Goal: Answer question/provide support: Share knowledge or assist other users

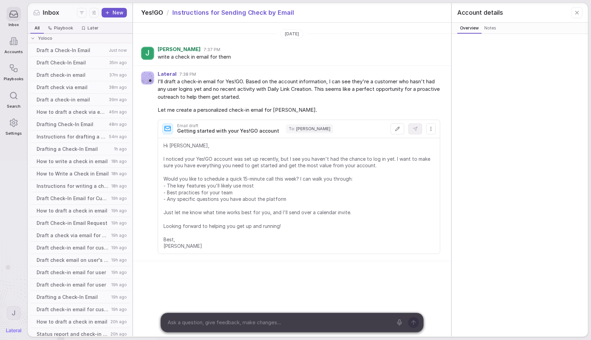
click at [194, 321] on textarea at bounding box center [279, 322] width 228 height 10
click at [68, 50] on span "Draft a Check-In Email" at bounding box center [72, 50] width 70 height 7
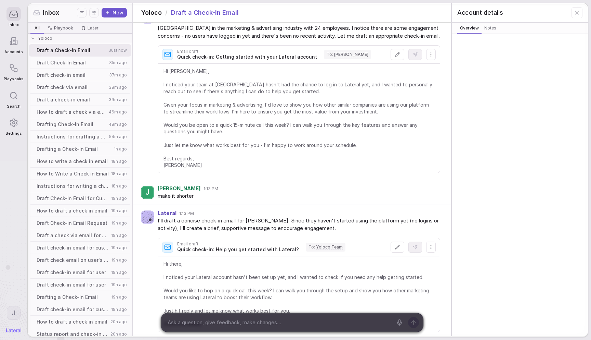
scroll to position [103, 0]
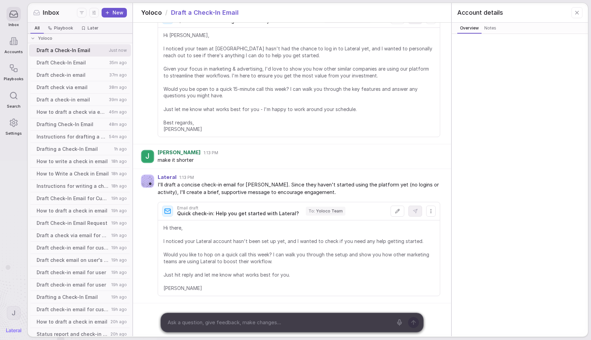
click at [215, 319] on textarea at bounding box center [279, 322] width 228 height 10
type textarea "even shorter"
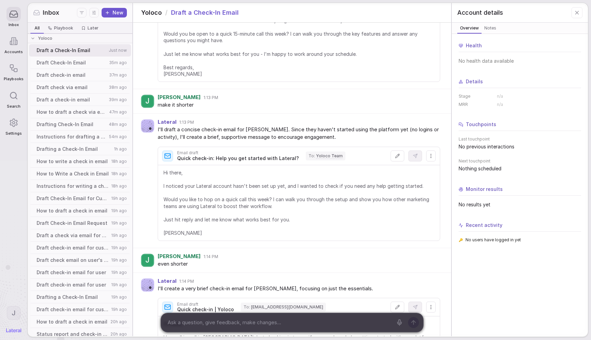
scroll to position [241, 0]
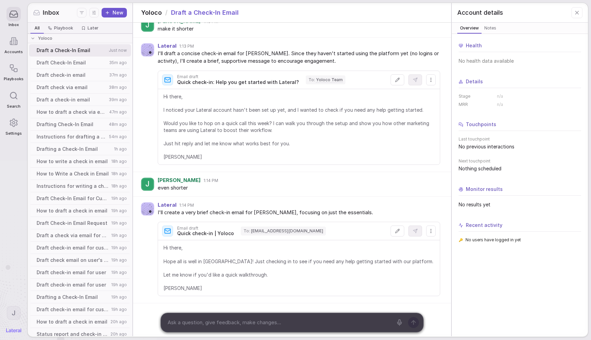
click at [95, 14] on line "Display settings" at bounding box center [95, 14] width 0 height 1
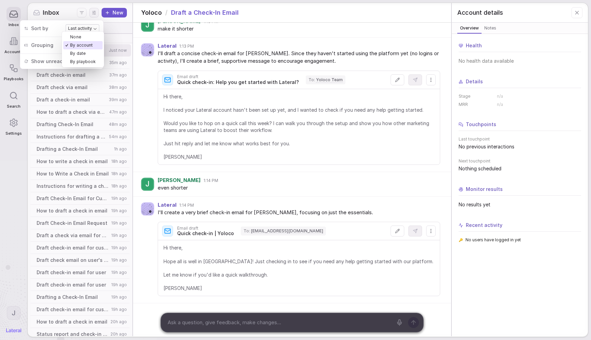
click at [90, 42] on body "Inbox Accounts Playbooks Search Settings J Inbox New All All Playbook Playbook …" at bounding box center [295, 170] width 591 height 340
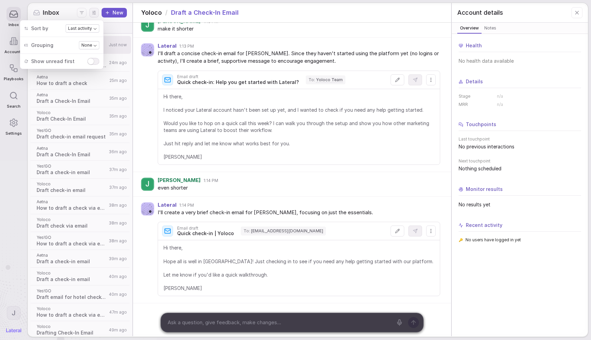
click at [203, 106] on span "Hi there, I noticed your Lateral account hasn't been set up yet, and I wanted t…" at bounding box center [299, 126] width 271 height 67
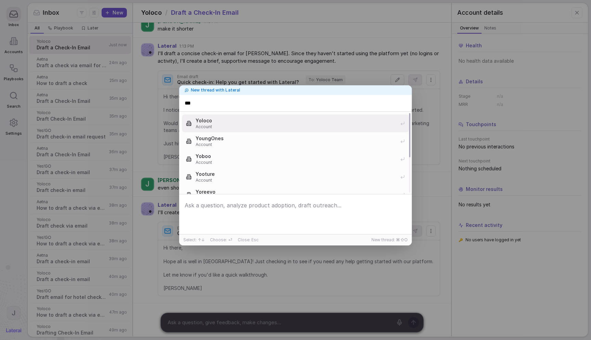
type input "****"
type input "***"
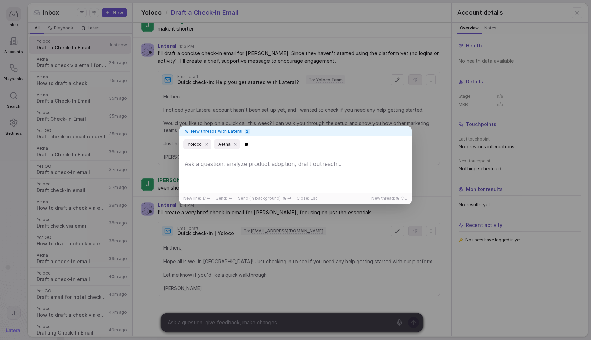
type input "***"
type textarea "draft a concise check in email for them"
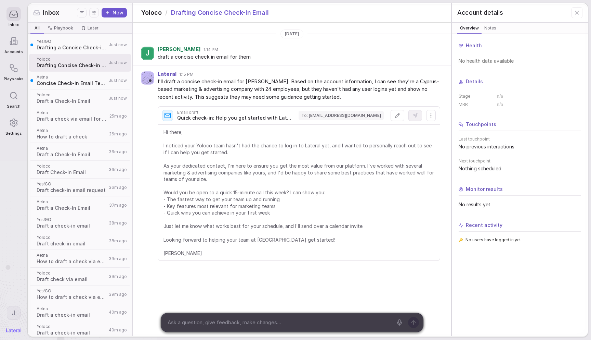
click at [398, 112] on button at bounding box center [398, 115] width 14 height 11
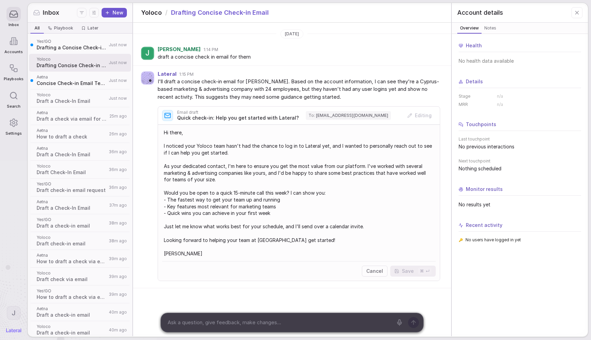
click at [207, 257] on textarea "Hi there, I noticed your Yoloco team hasn't had the chance to log in to Lateral…" at bounding box center [298, 193] width 281 height 136
type textarea "Hi there, I noticed your Yoloco team hasn't had the chance to log in to Lateral…"
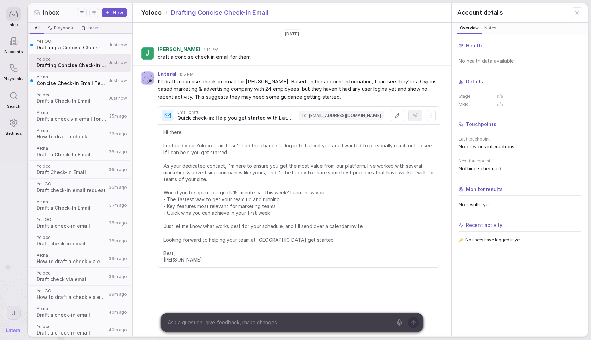
click at [273, 213] on span "Hi there, I noticed your Yoloco team hasn't had the chance to log in to Lateral…" at bounding box center [299, 196] width 271 height 134
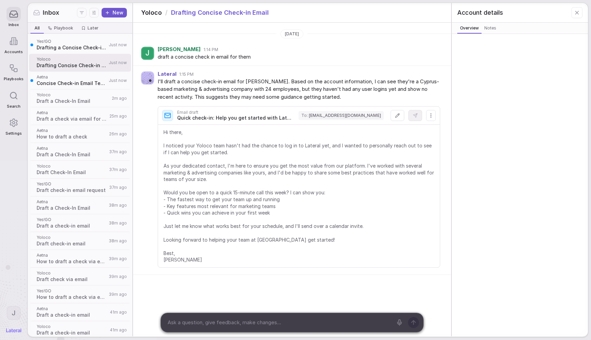
click at [392, 118] on button at bounding box center [398, 115] width 14 height 11
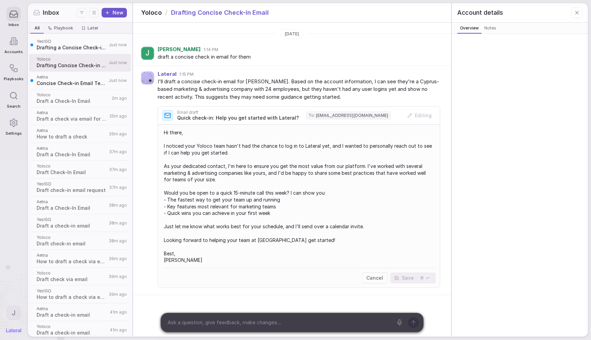
drag, startPoint x: 320, startPoint y: 155, endPoint x: 323, endPoint y: 158, distance: 4.1
click at [320, 155] on textarea "Hi there, I noticed your Yoloco team hasn't had the chance to log in to Lateral…" at bounding box center [298, 196] width 281 height 142
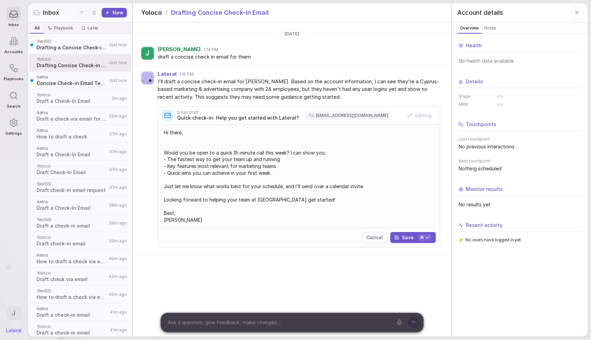
type textarea "Hi there, Would you be open to a quick 15-minute call this week? I can show you…"
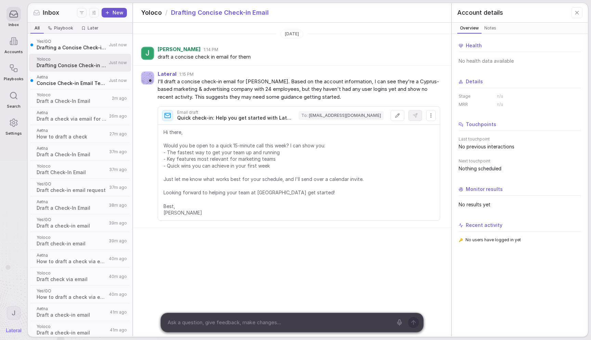
click at [224, 289] on div "Today J Jake 1:14 PM draft a concise check in email for them Lateral 1:15 PM I'…" at bounding box center [292, 179] width 318 height 313
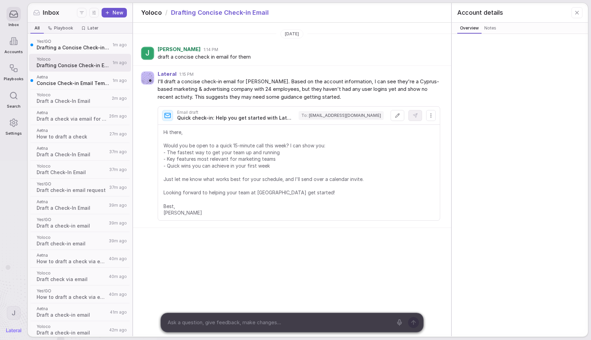
click at [199, 323] on textarea at bounding box center [279, 322] width 228 height 10
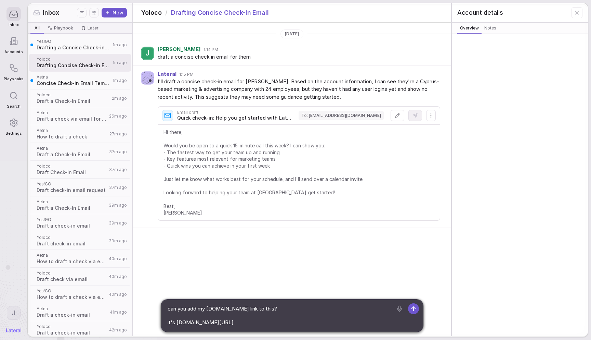
type textarea "can you add my [DOMAIN_NAME] link to this? it's [DOMAIN_NAME][URL]"
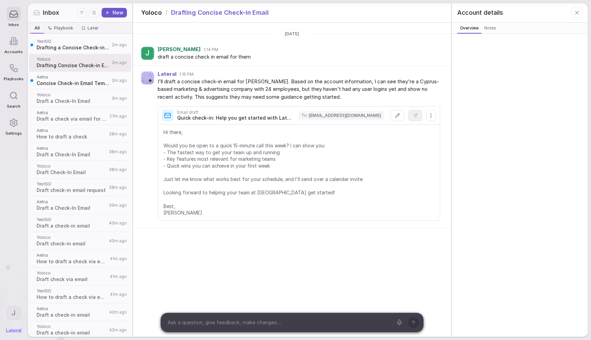
click at [254, 267] on div "Today J Jake 1:14 PM draft a concise check in email for them Lateral 1:15 PM I'…" at bounding box center [292, 179] width 318 height 313
click at [206, 320] on textarea at bounding box center [279, 322] width 228 height 10
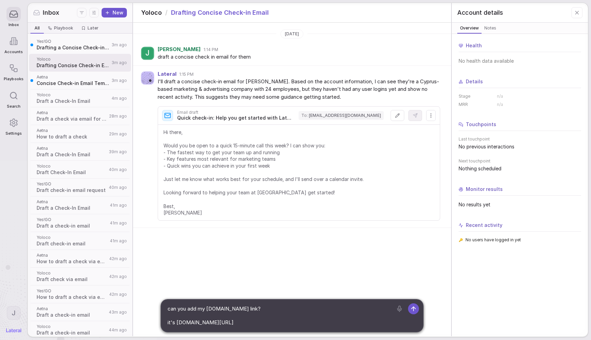
click at [220, 325] on textarea "can you add my [DOMAIN_NAME] link? it's [DOMAIN_NAME][URL]" at bounding box center [279, 315] width 228 height 24
type textarea "can you add my [DOMAIN_NAME] link? it's [DOMAIN_NAME][URL]"
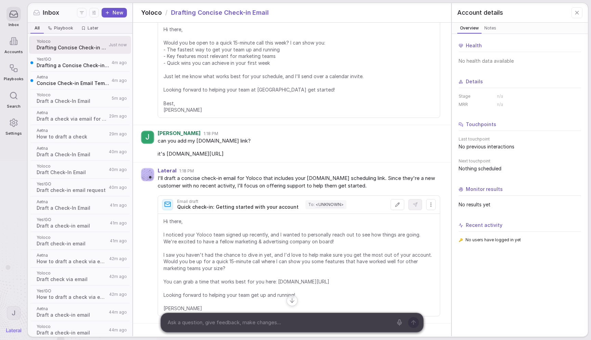
scroll to position [16, 0]
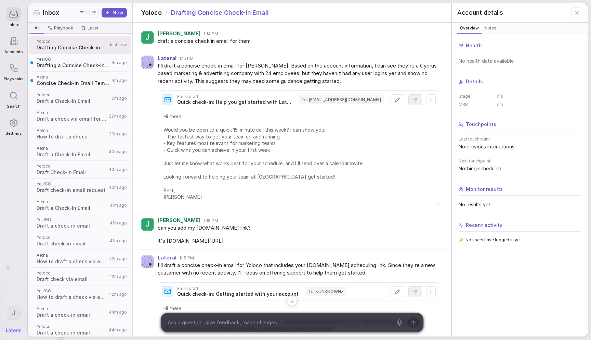
click at [247, 176] on span "Hi there, Would you be open to a quick 15-minute call this week? I can show you…" at bounding box center [299, 156] width 271 height 87
click at [67, 125] on span at bounding box center [79, 125] width 99 height 0
click at [70, 134] on span "How to draft a check" at bounding box center [72, 136] width 71 height 7
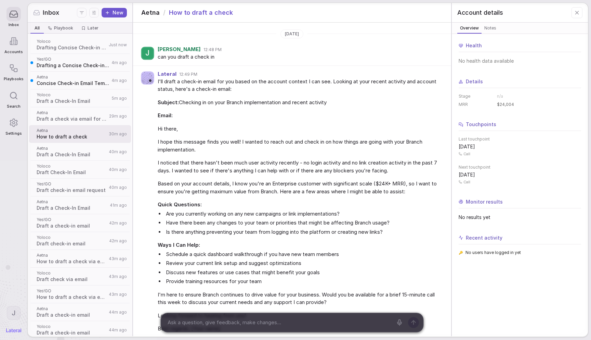
click at [328, 139] on span "I hope this message finds you well! I wanted to reach out and check in on how t…" at bounding box center [299, 145] width 283 height 15
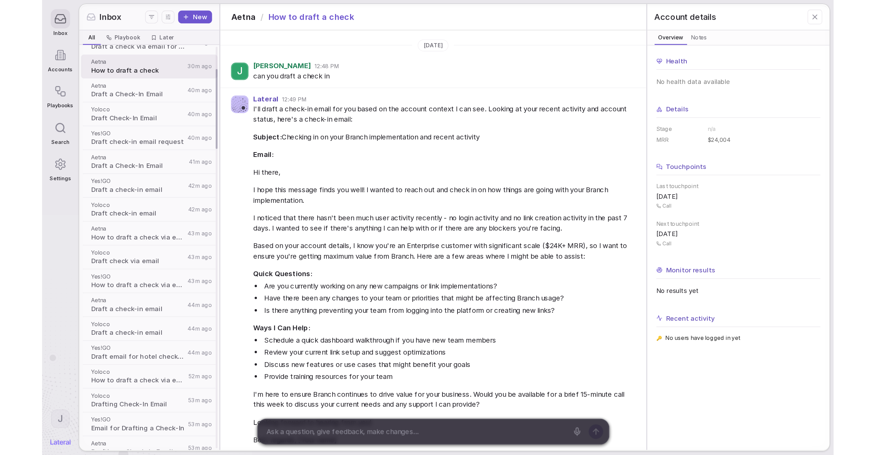
scroll to position [88, 0]
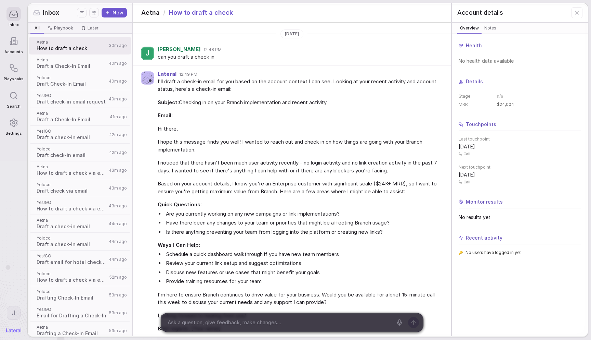
click at [288, 78] on span "I'll draft a check-in email for you based on the account context I can see. Loo…" at bounding box center [299, 85] width 283 height 15
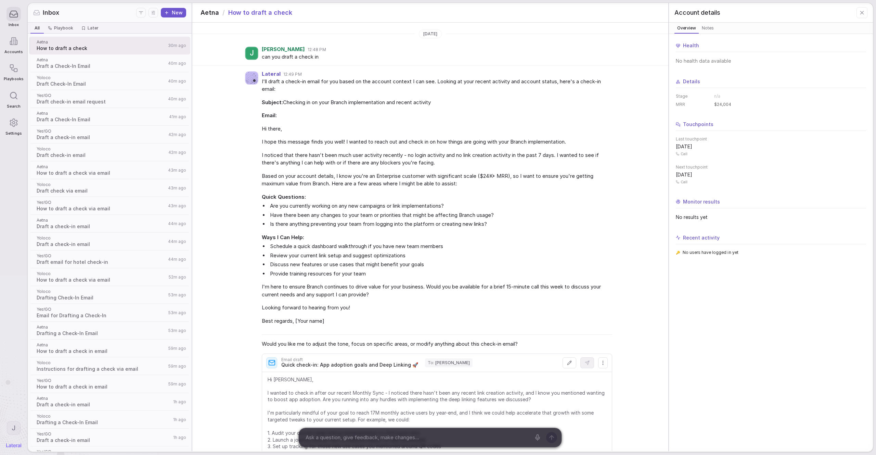
click at [485, 273] on li "Provide training resources for your team" at bounding box center [441, 274] width 344 height 8
drag, startPoint x: 36, startPoint y: 370, endPoint x: 121, endPoint y: 369, distance: 85.2
click at [120, 339] on div "Yoloco Instructions for drafting a check via email 59m ago" at bounding box center [109, 366] width 161 height 18
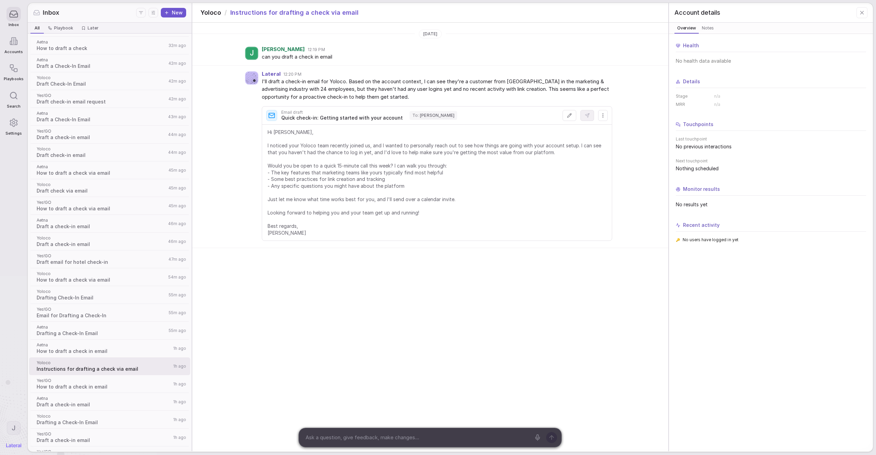
drag, startPoint x: 362, startPoint y: 12, endPoint x: 239, endPoint y: 13, distance: 123.9
click at [242, 14] on div "Yoloco / Instructions for drafting a check via email" at bounding box center [430, 12] width 476 height 19
click at [238, 13] on span "Instructions for drafting a check via email" at bounding box center [294, 12] width 128 height 9
drag, startPoint x: 241, startPoint y: 12, endPoint x: 277, endPoint y: 68, distance: 66.7
click at [317, 18] on div "Yoloco / Instructions for drafting a check via email" at bounding box center [430, 12] width 476 height 19
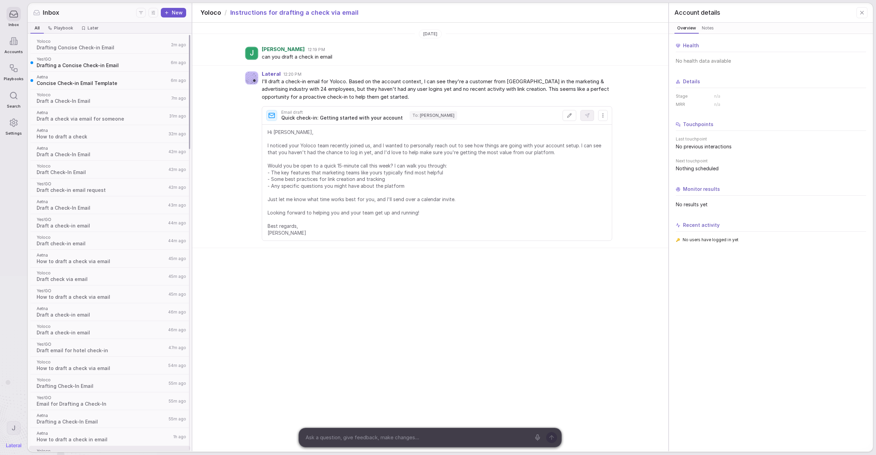
click at [124, 48] on span "Drafting Concise Check-in Email" at bounding box center [103, 47] width 132 height 7
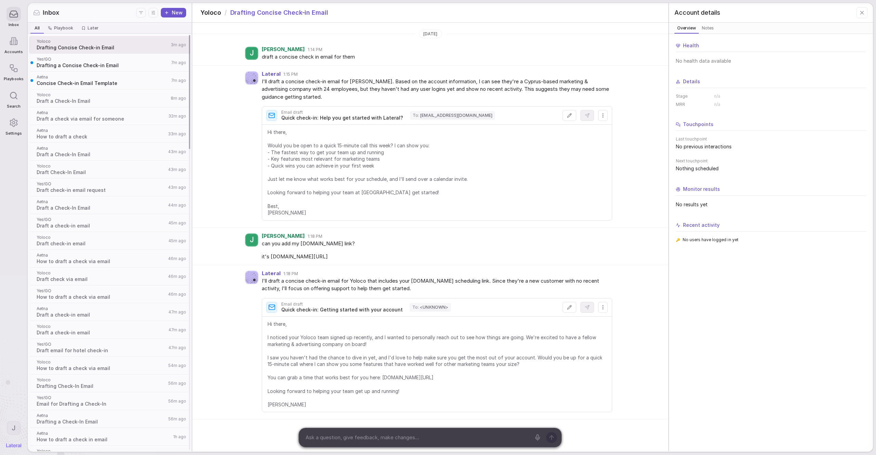
click at [130, 59] on span "Yes!GO" at bounding box center [103, 58] width 132 height 5
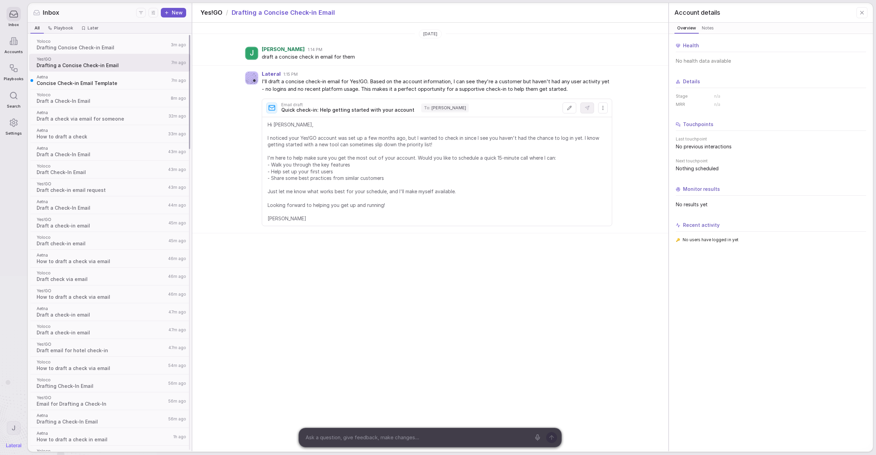
click at [110, 73] on div "Aetna Concise Check-in Email Template 7m ago" at bounding box center [109, 81] width 161 height 18
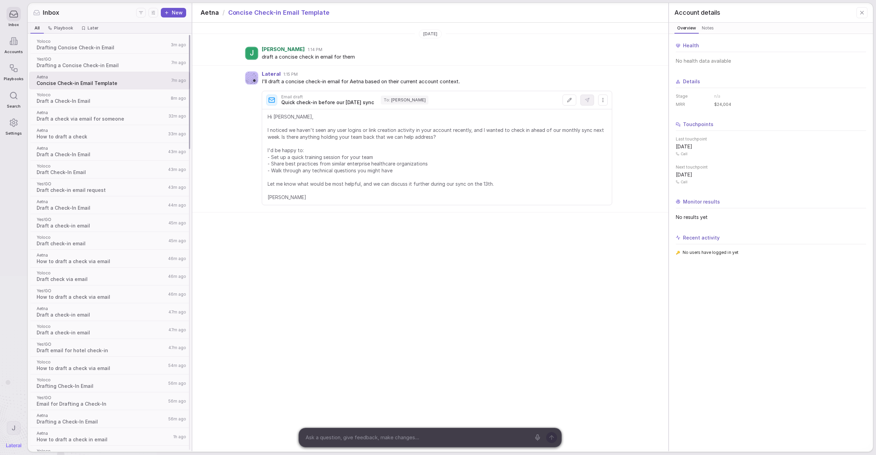
click at [77, 100] on span "Draft a Check-In Email" at bounding box center [103, 101] width 132 height 7
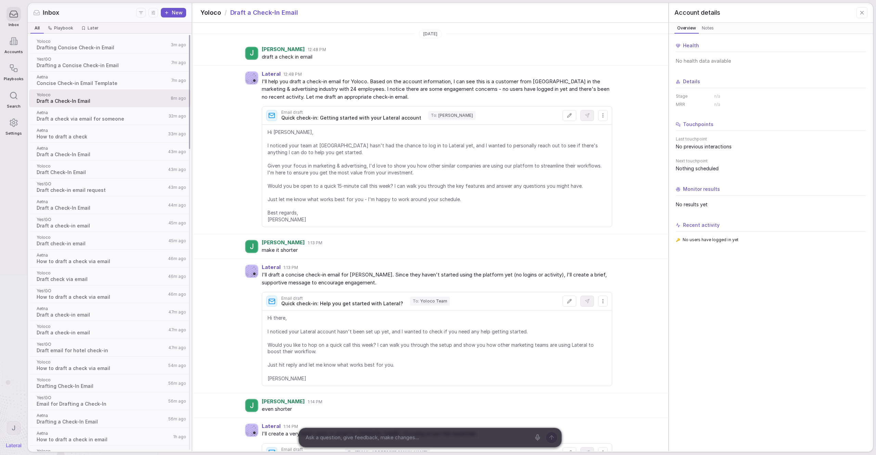
click at [109, 81] on span "Concise Check-in Email Template" at bounding box center [103, 83] width 132 height 7
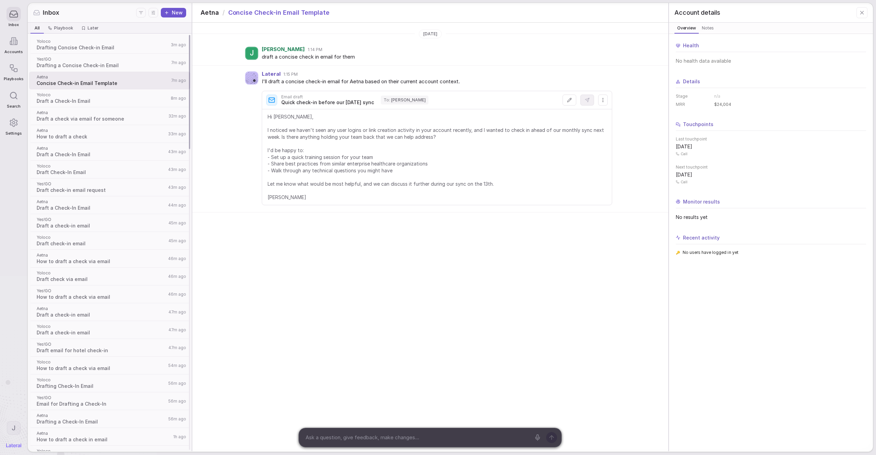
drag, startPoint x: 89, startPoint y: 61, endPoint x: 94, endPoint y: 64, distance: 6.0
click at [89, 61] on span "Yes!GO" at bounding box center [103, 58] width 132 height 5
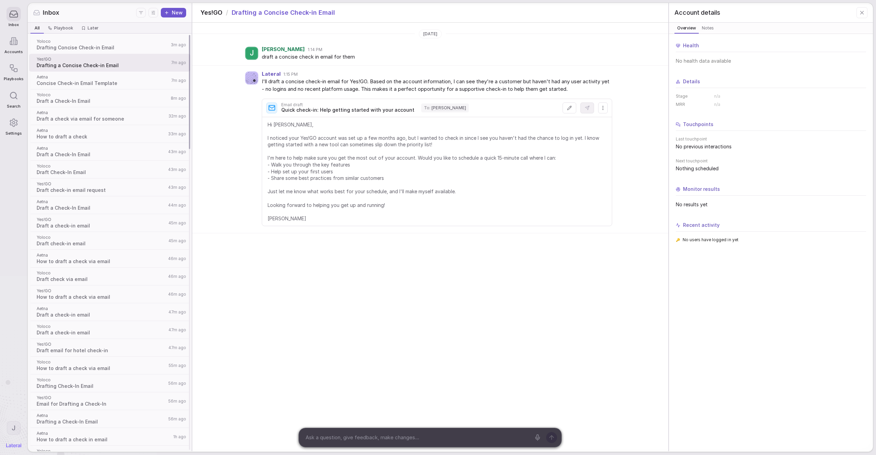
click at [134, 50] on span "Drafting Concise Check-in Email" at bounding box center [103, 47] width 132 height 7
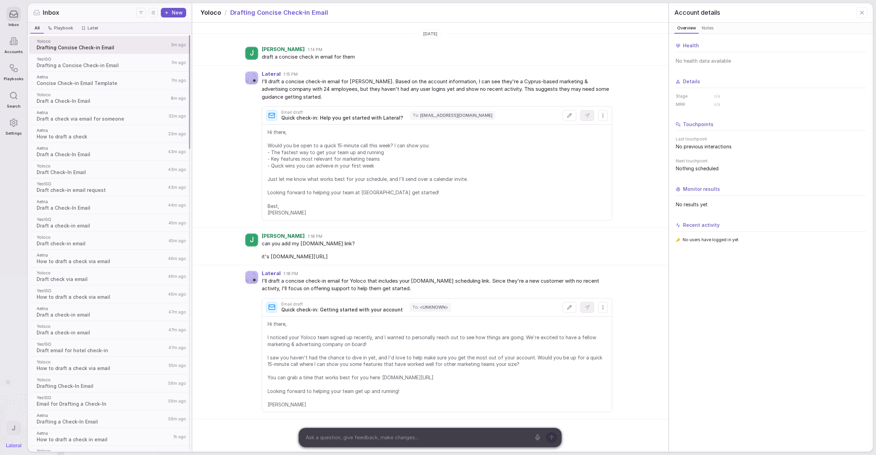
click at [106, 92] on span "Yoloco" at bounding box center [103, 94] width 132 height 5
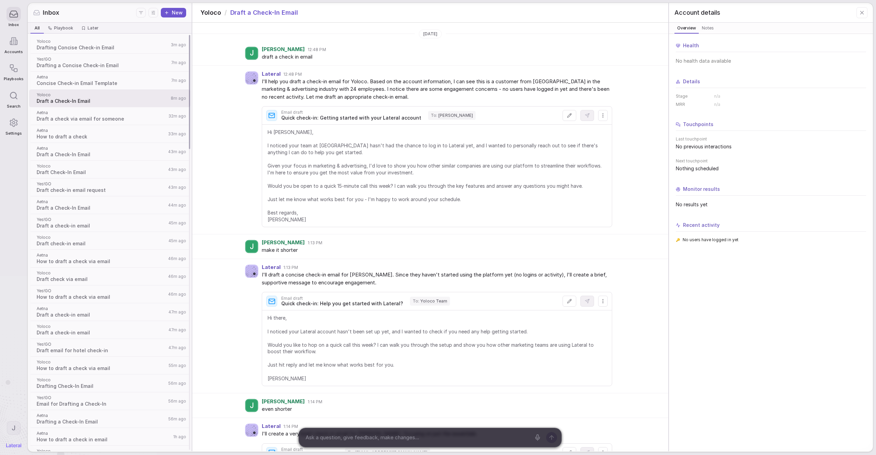
click at [109, 116] on span "Draft a check via email for someone" at bounding box center [102, 118] width 130 height 7
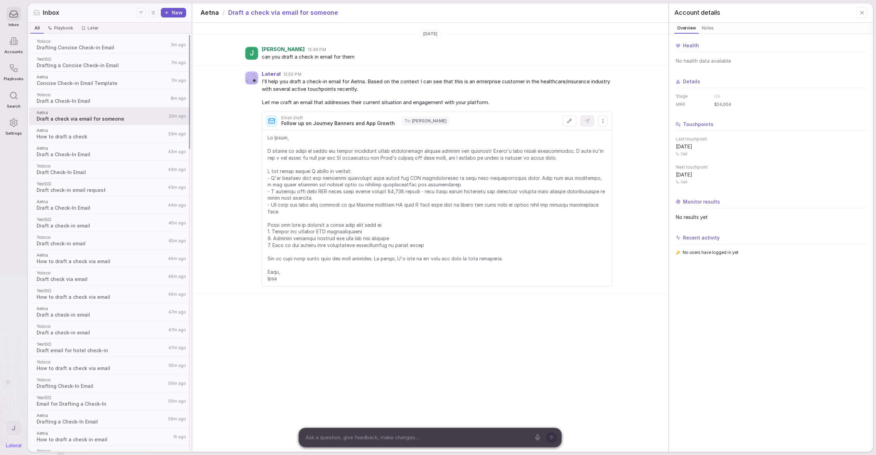
click at [117, 139] on span "How to draft a check" at bounding box center [101, 136] width 129 height 7
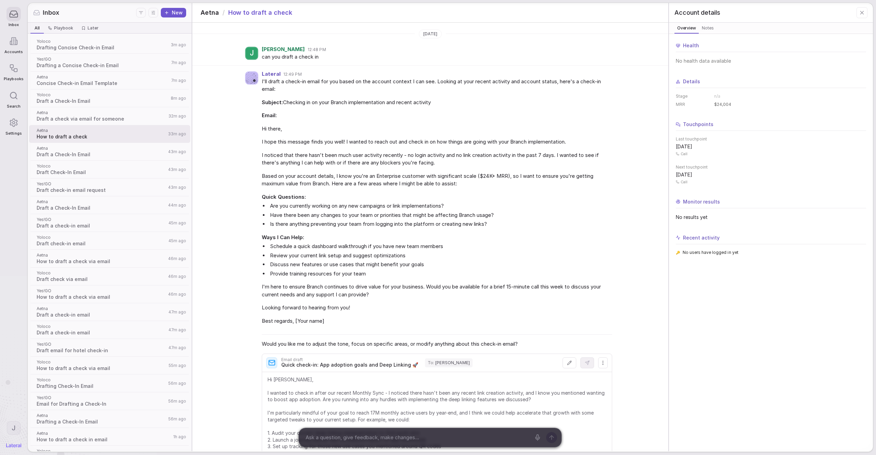
scroll to position [8, 0]
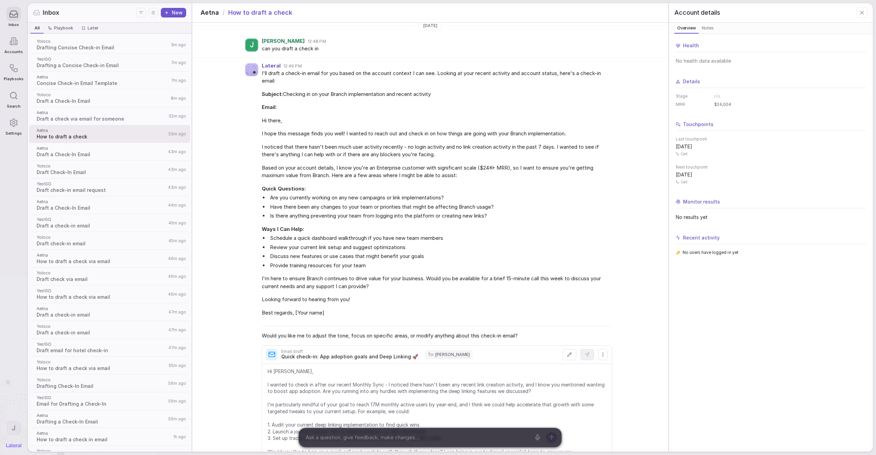
drag, startPoint x: 236, startPoint y: 180, endPoint x: 242, endPoint y: 182, distance: 6.0
click at [237, 181] on div "Lateral 12:49 PM I'll draft a check-in email for you based on the account conte…" at bounding box center [430, 276] width 476 height 436
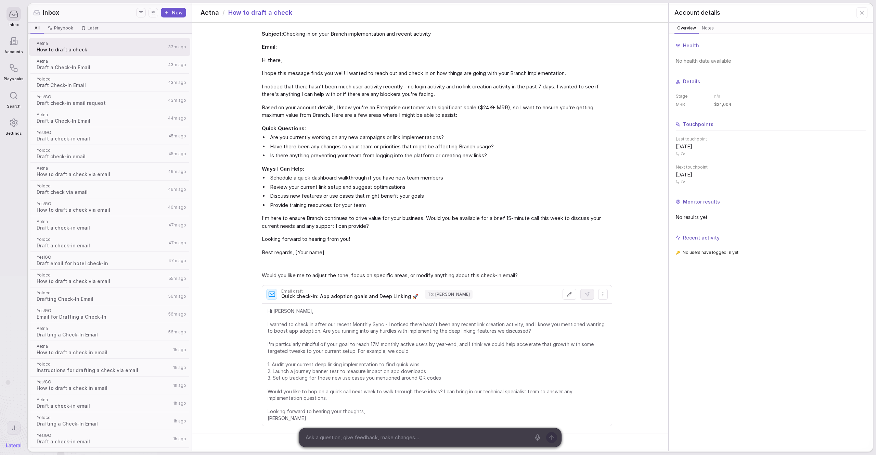
scroll to position [83, 0]
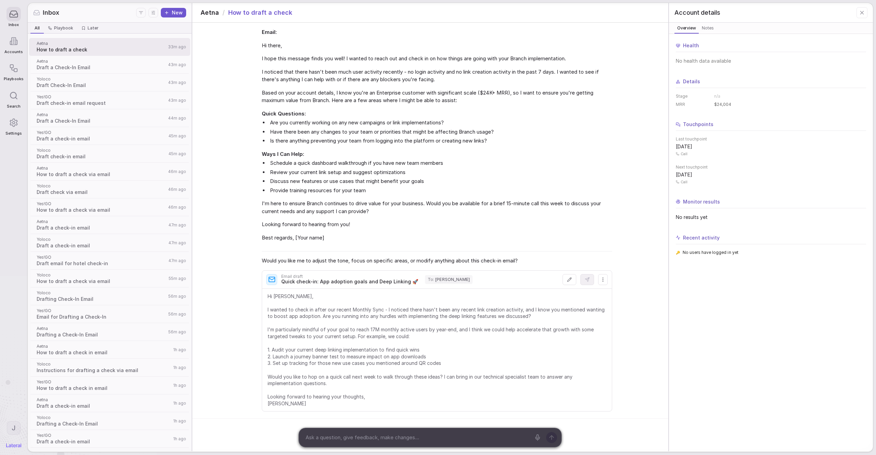
click at [301, 222] on span "Looking forward to hearing from you!" at bounding box center [437, 224] width 350 height 8
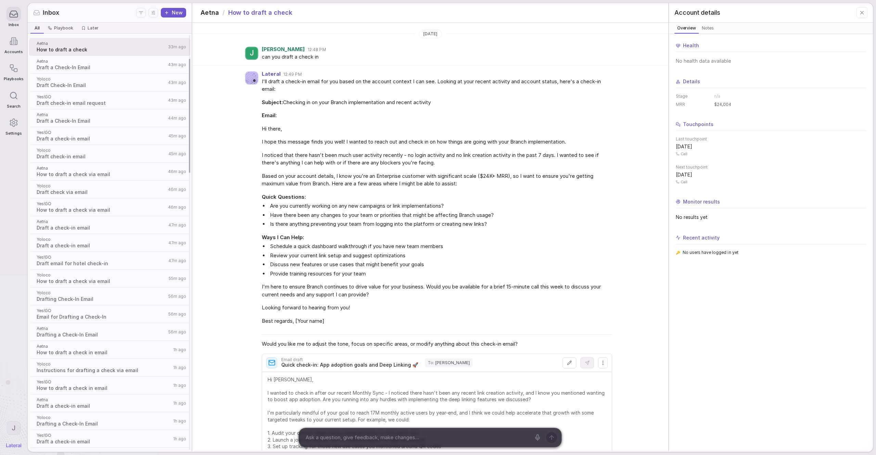
scroll to position [0, 0]
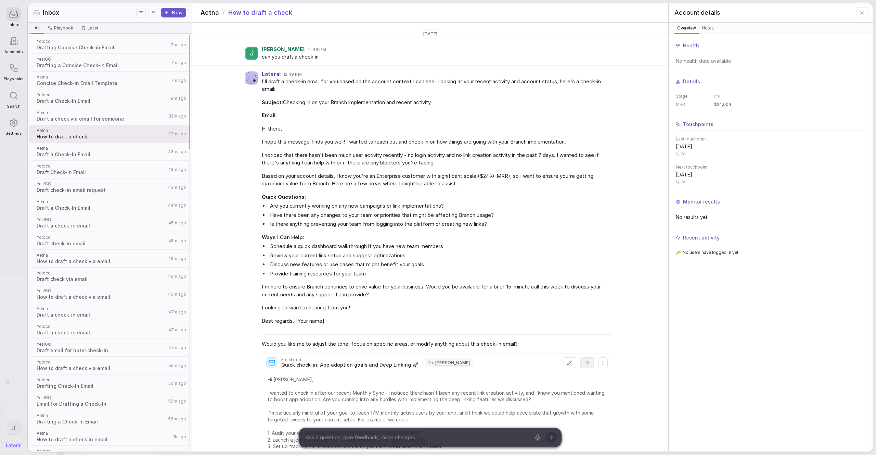
click at [116, 80] on span "Concise Check-in Email Template" at bounding box center [103, 83] width 132 height 7
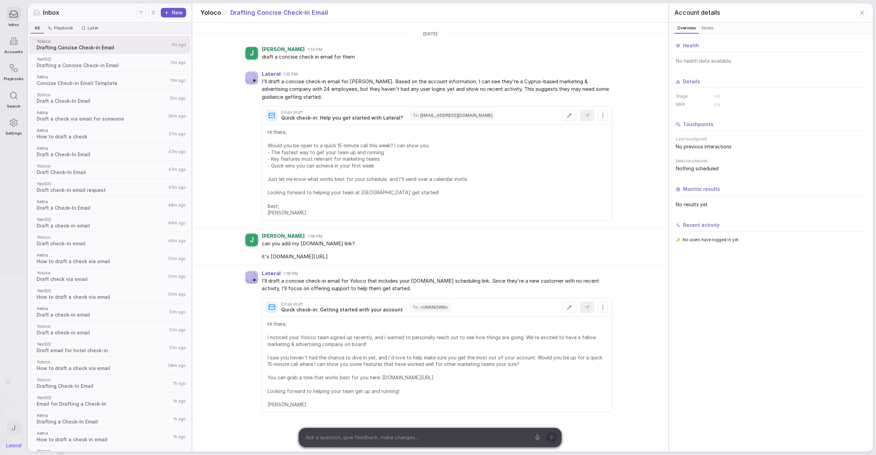
drag, startPoint x: 486, startPoint y: 294, endPoint x: 423, endPoint y: 306, distance: 64.2
click at [486, 294] on div "I'll draft a concise check-in email for Yoloco that includes your cal.com sched…" at bounding box center [437, 346] width 350 height 138
click at [124, 117] on span "Draft a check via email for someone" at bounding box center [101, 118] width 129 height 7
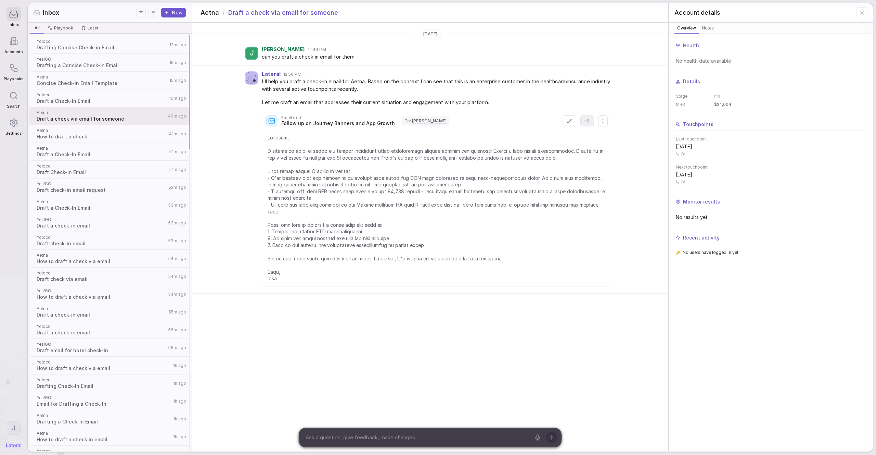
click at [126, 135] on span "How to draft a check" at bounding box center [102, 136] width 130 height 7
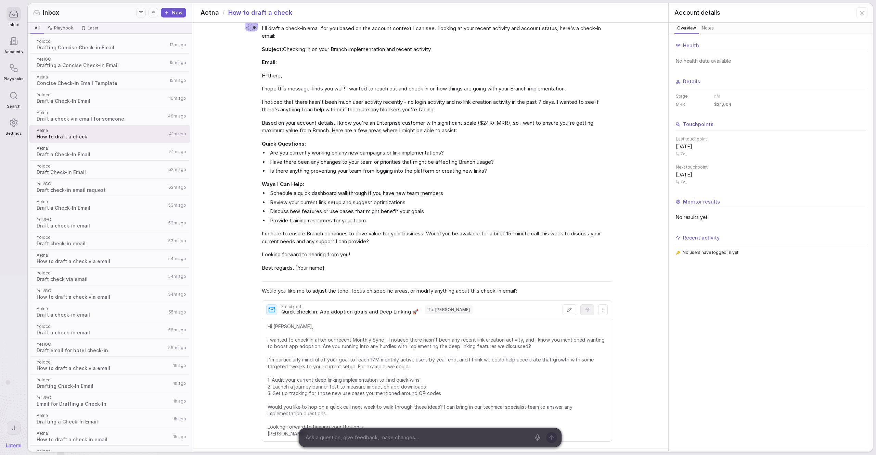
scroll to position [83, 0]
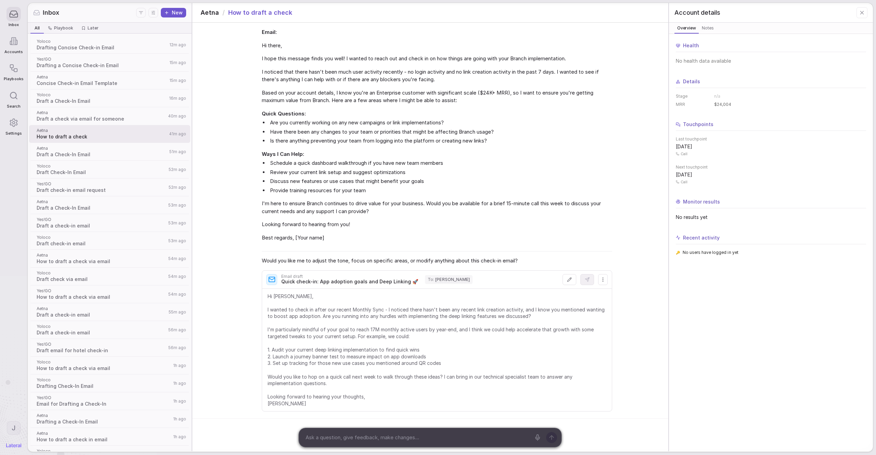
click at [254, 246] on div "Lateral 12:49 PM I'll draft a check-in email for you based on the account conte…" at bounding box center [430, 201] width 476 height 436
click at [243, 263] on div "Lateral 12:49 PM I'll draft a check-in email for you based on the account conte…" at bounding box center [430, 201] width 476 height 436
click at [215, 295] on div "Lateral 12:49 PM I'll draft a check-in email for you based on the account conte…" at bounding box center [430, 201] width 476 height 436
click at [295, 323] on span "Hi [PERSON_NAME], I wanted to check in after our recent Monthly Sync - I notice…" at bounding box center [437, 350] width 339 height 114
drag, startPoint x: 237, startPoint y: 273, endPoint x: 266, endPoint y: 321, distance: 55.9
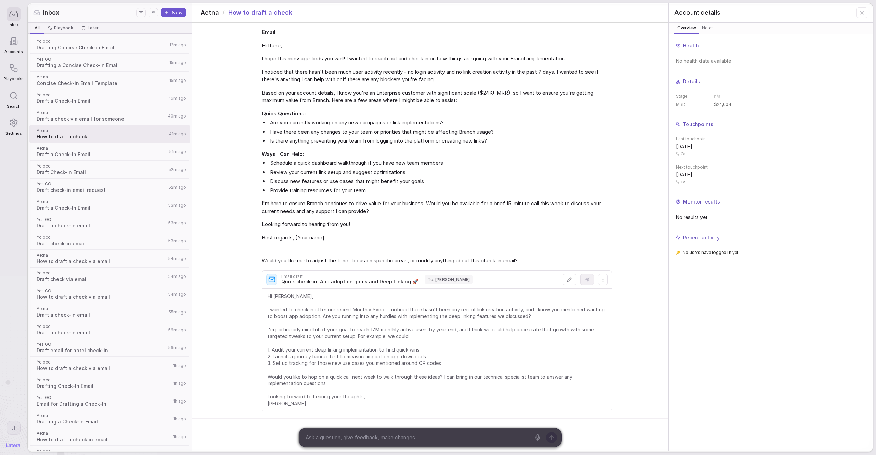
click at [266, 321] on div "Lateral 12:49 PM I'll draft a check-in email for you based on the account conte…" at bounding box center [430, 201] width 476 height 436
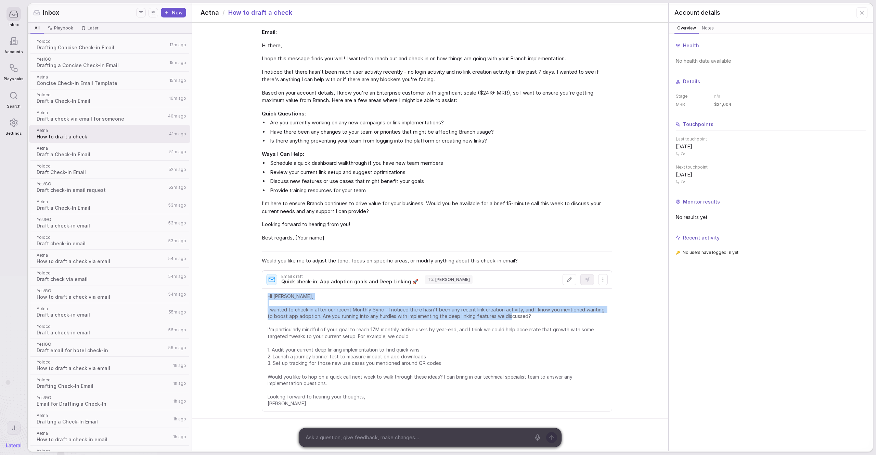
drag, startPoint x: 273, startPoint y: 318, endPoint x: 91, endPoint y: 432, distance: 214.2
click at [273, 318] on span "Hi [PERSON_NAME], I wanted to check in after our recent Monthly Sync - I notice…" at bounding box center [437, 350] width 339 height 114
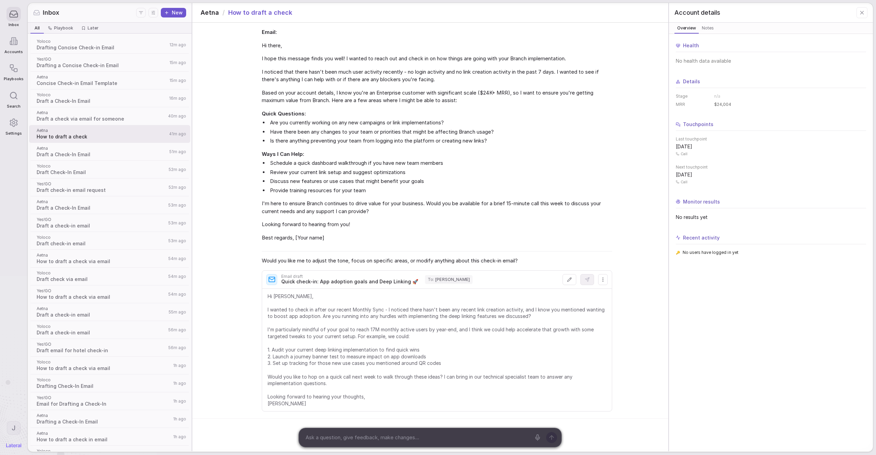
click at [282, 178] on li "Discuss new features or use cases that might benefit your goals" at bounding box center [441, 181] width 344 height 8
drag, startPoint x: 234, startPoint y: 193, endPoint x: 265, endPoint y: 167, distance: 40.3
click at [234, 193] on div "Lateral 12:49 PM I'll draft a check-in email for you based on the account conte…" at bounding box center [430, 201] width 476 height 436
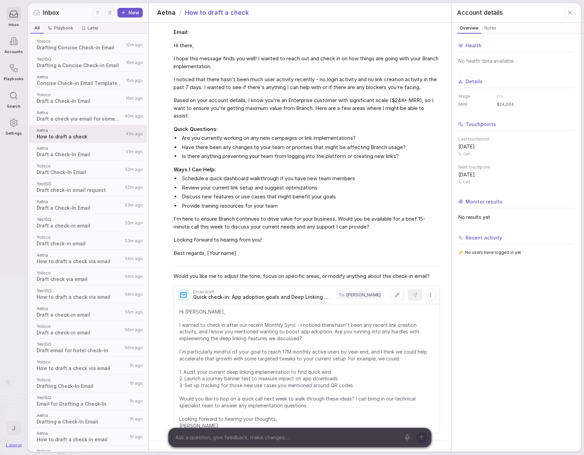
drag, startPoint x: 343, startPoint y: 131, endPoint x: 330, endPoint y: 131, distance: 13.7
click at [343, 131] on span "Quick Questions:" at bounding box center [307, 129] width 266 height 8
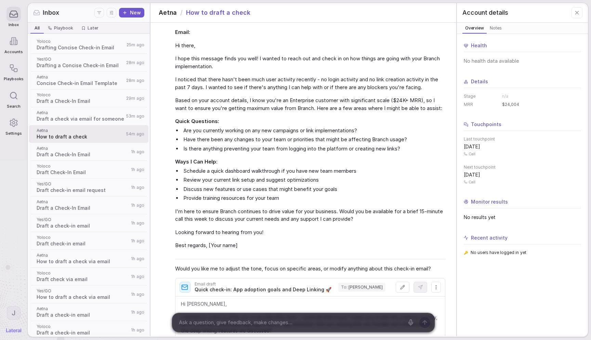
scroll to position [220, 0]
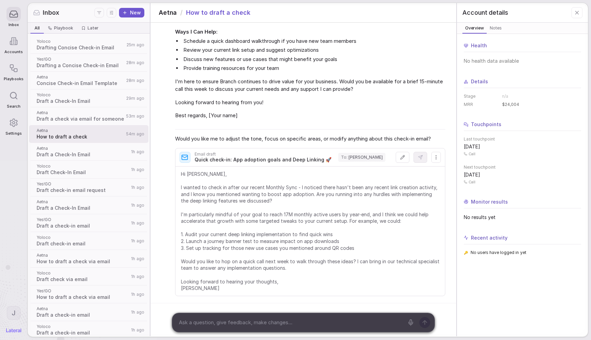
click at [373, 60] on li "Discuss new features or use cases that might benefit your goals" at bounding box center [314, 59] width 264 height 8
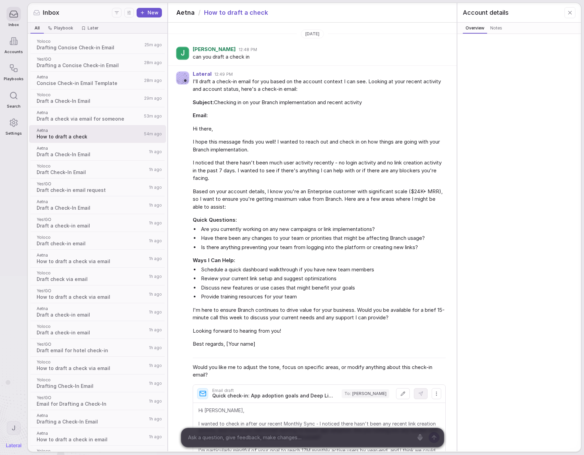
click at [206, 193] on span "Based on your account details, I know you're an Enterprise customer with signif…" at bounding box center [319, 199] width 253 height 23
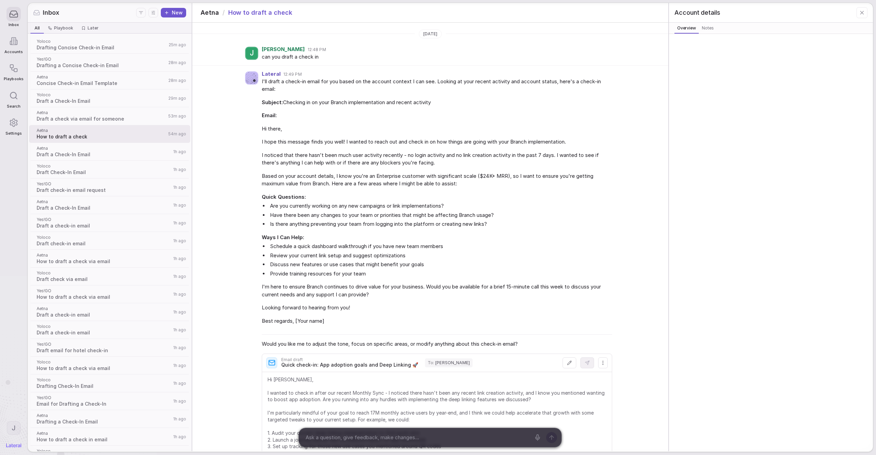
click at [351, 195] on span "Quick Questions:" at bounding box center [437, 197] width 350 height 8
click at [178, 12] on button "New" at bounding box center [173, 13] width 25 height 10
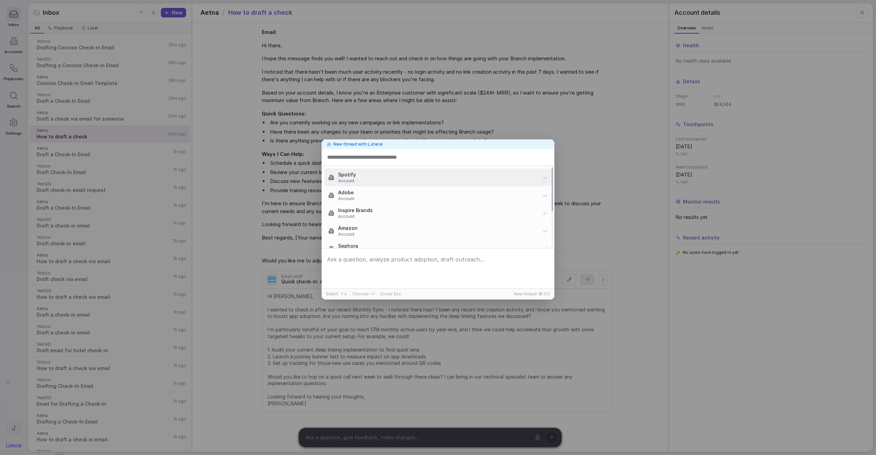
click at [407, 183] on span "Account" at bounding box center [438, 180] width 201 height 5
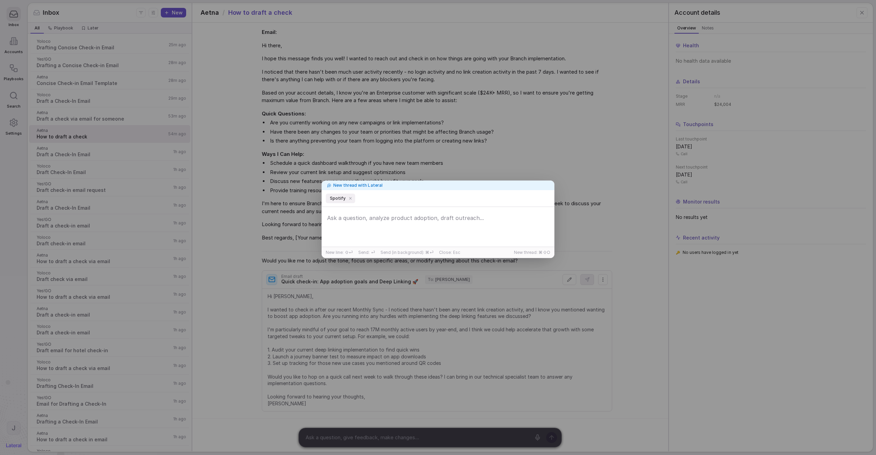
drag, startPoint x: 350, startPoint y: 200, endPoint x: 354, endPoint y: 143, distance: 57.3
click at [349, 200] on icon at bounding box center [350, 198] width 4 height 4
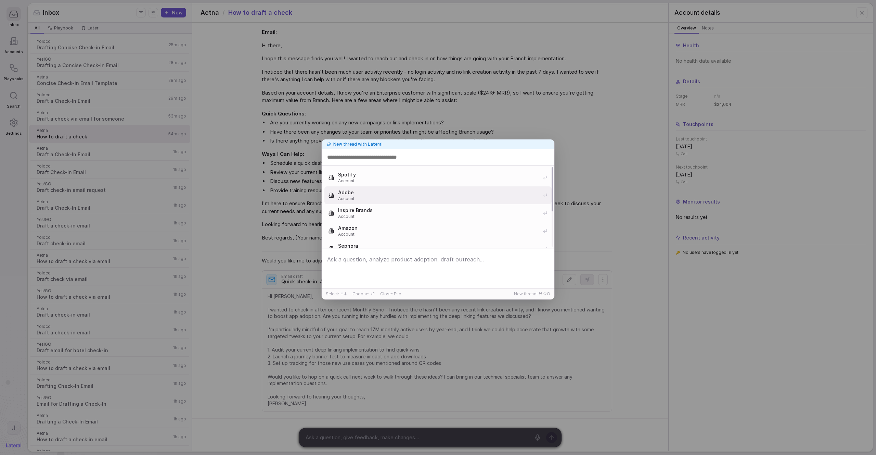
click at [355, 141] on span "New thread with Lateral" at bounding box center [357, 143] width 49 height 5
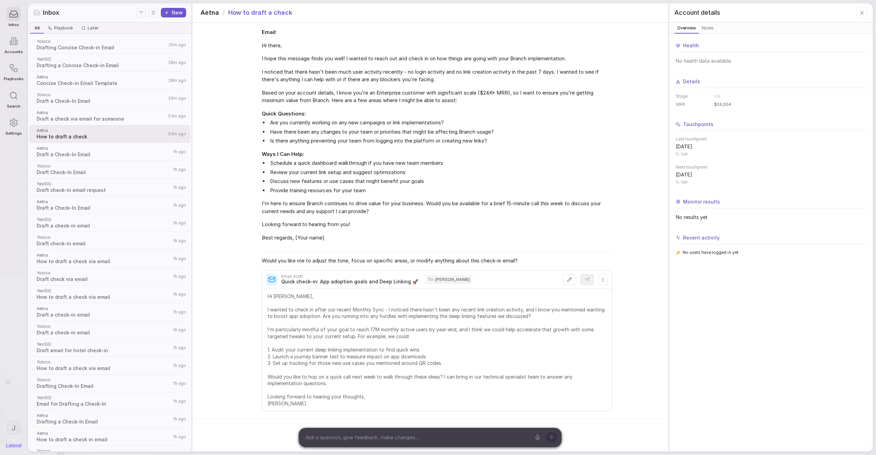
click at [256, 64] on div "New thread with Lateral Spotify Account Adobe Account Inspire Brands Account Am…" at bounding box center [438, 227] width 876 height 455
click at [175, 14] on button "New" at bounding box center [173, 13] width 25 height 10
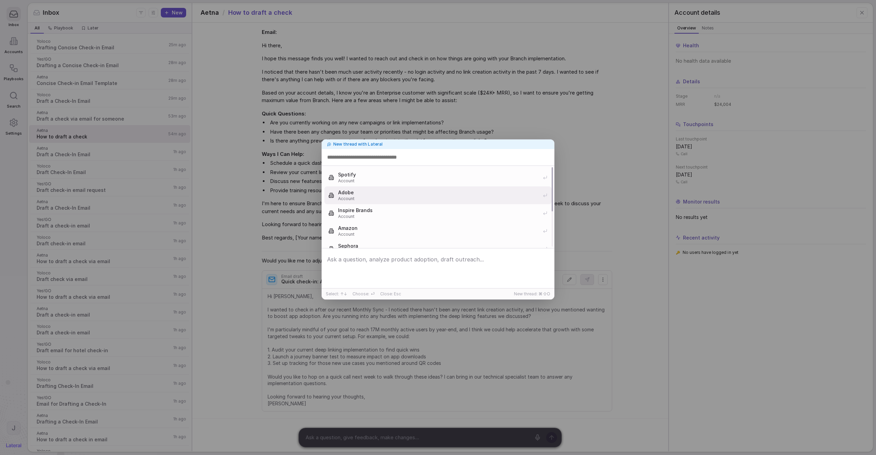
click at [232, 192] on div "New thread with Lateral Spotify Account Adobe Account Inspire Brands Account Am…" at bounding box center [438, 227] width 876 height 198
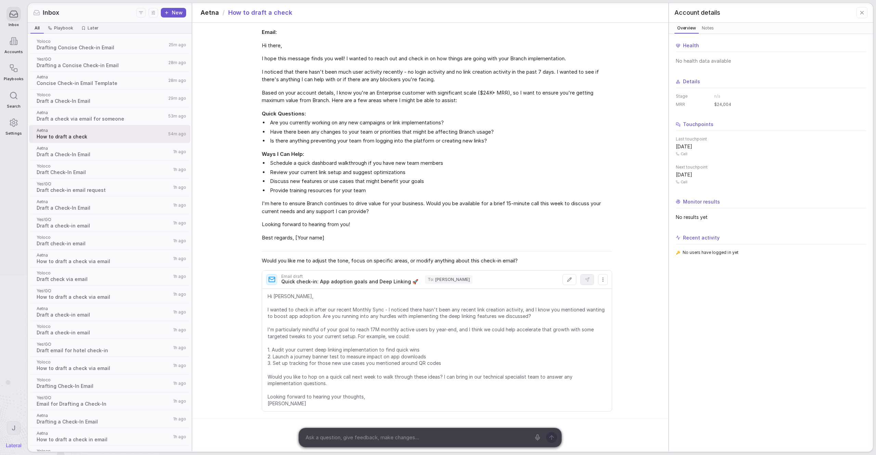
click at [173, 11] on button "New" at bounding box center [173, 13] width 25 height 10
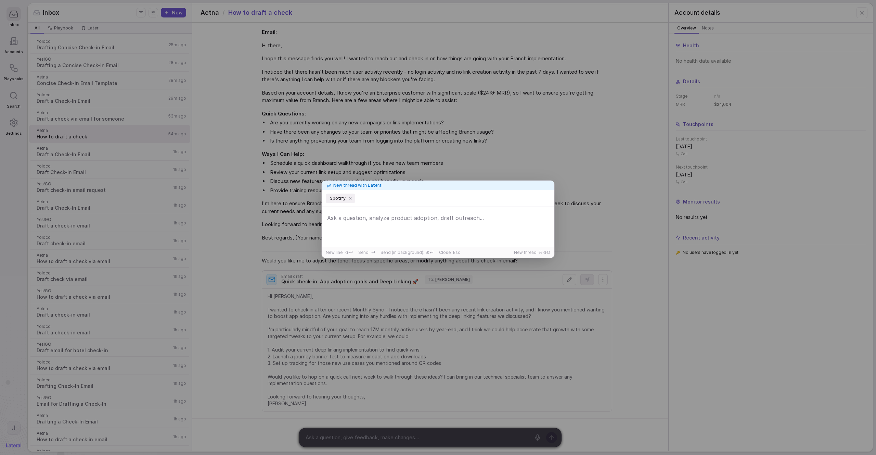
click at [349, 200] on icon at bounding box center [350, 198] width 4 height 4
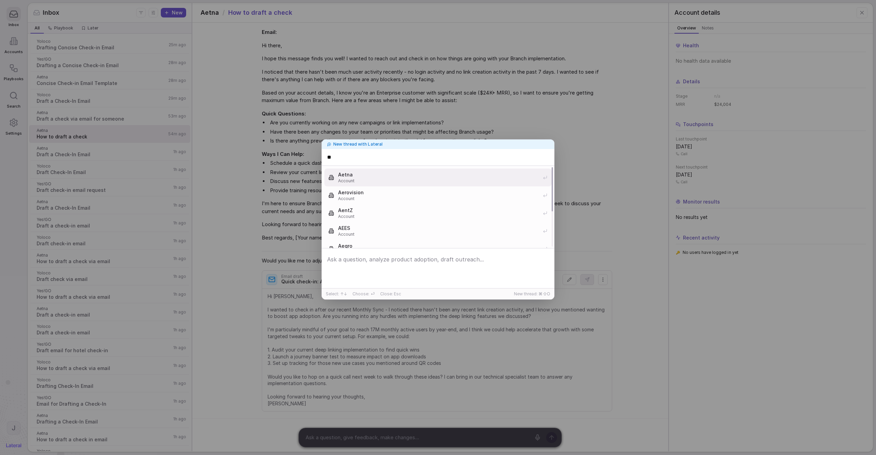
type input "**"
type input "****"
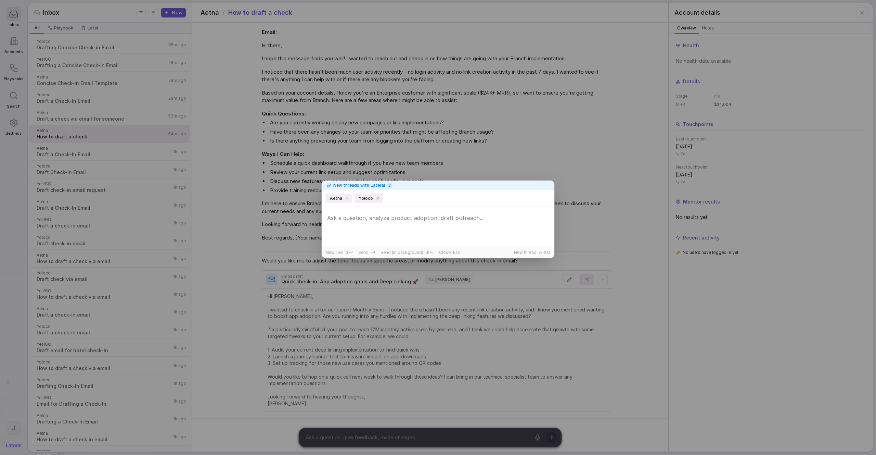
click at [353, 227] on textarea at bounding box center [437, 227] width 229 height 32
type textarea "could you"
type textarea "how are they doing? have they been adding links?"
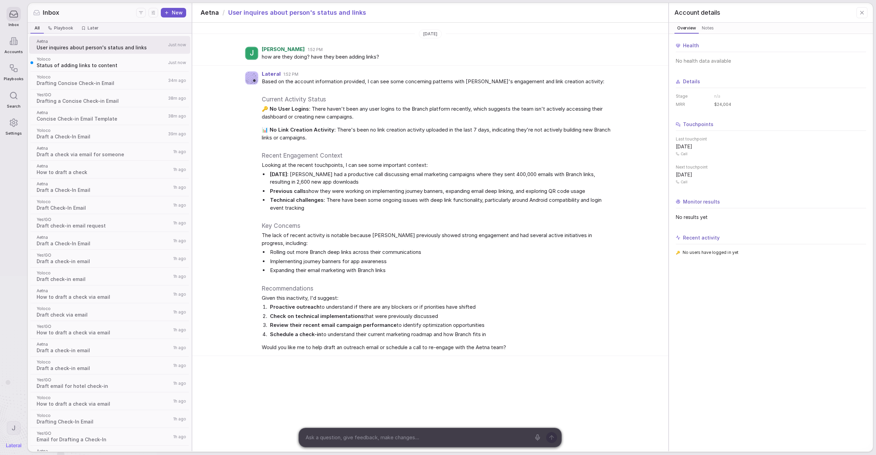
drag, startPoint x: 440, startPoint y: 86, endPoint x: 473, endPoint y: 96, distance: 34.9
click at [467, 87] on div "Based on the account information provided, I can see some concerning patterns w…" at bounding box center [437, 214] width 350 height 273
click at [455, 103] on h2 "Current Activity Status" at bounding box center [437, 99] width 350 height 9
click at [230, 101] on div "Lateral 1:52 PM Based on the account information provided, I can see some conce…" at bounding box center [430, 211] width 476 height 290
click at [265, 80] on span "Based on the account information provided, I can see some concerning patterns w…" at bounding box center [437, 82] width 350 height 8
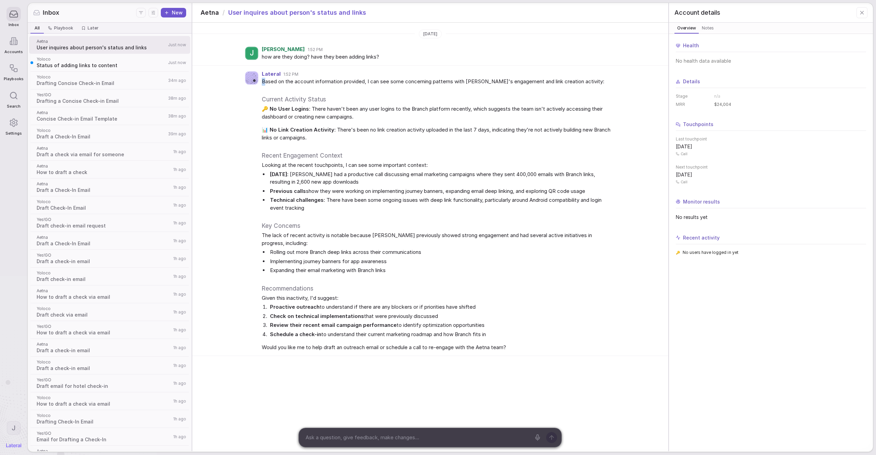
click at [265, 80] on span "Based on the account information provided, I can see some concerning patterns w…" at bounding box center [437, 82] width 350 height 8
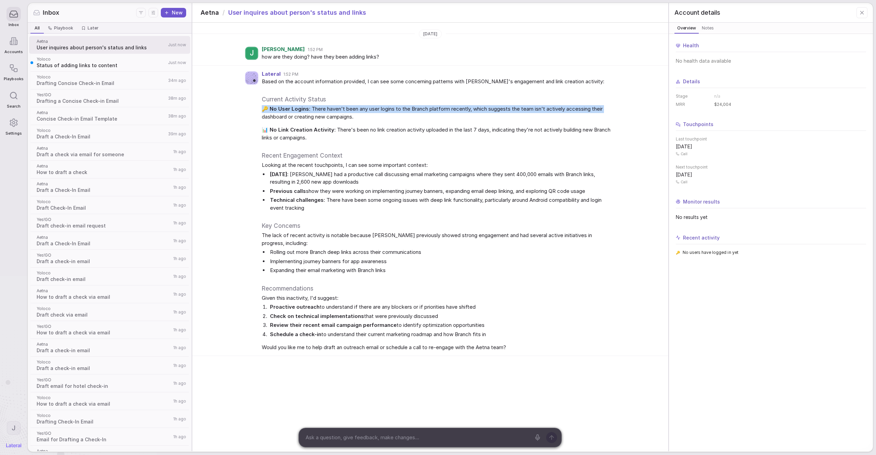
drag, startPoint x: 243, startPoint y: 112, endPoint x: 242, endPoint y: 118, distance: 6.6
click at [242, 118] on div "Lateral 1:52 PM Based on the account information provided, I can see some conce…" at bounding box center [430, 211] width 476 height 290
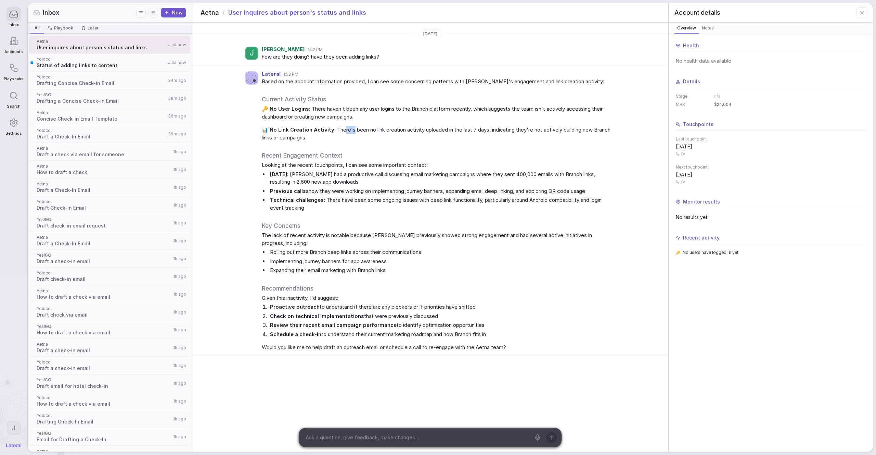
click at [371, 133] on span "📊 No Link Creation Activity : There's been no link creation activity uploaded i…" at bounding box center [437, 133] width 350 height 15
click at [462, 131] on span "📊 No Link Creation Activity : There's been no link creation activity uploaded i…" at bounding box center [437, 133] width 350 height 15
drag, startPoint x: 492, startPoint y: 131, endPoint x: 508, endPoint y: 145, distance: 20.9
click at [503, 131] on span "📊 No Link Creation Activity : There's been no link creation activity uploaded i…" at bounding box center [437, 133] width 350 height 15
click at [497, 155] on h2 "Recent Engagement Context" at bounding box center [437, 155] width 350 height 9
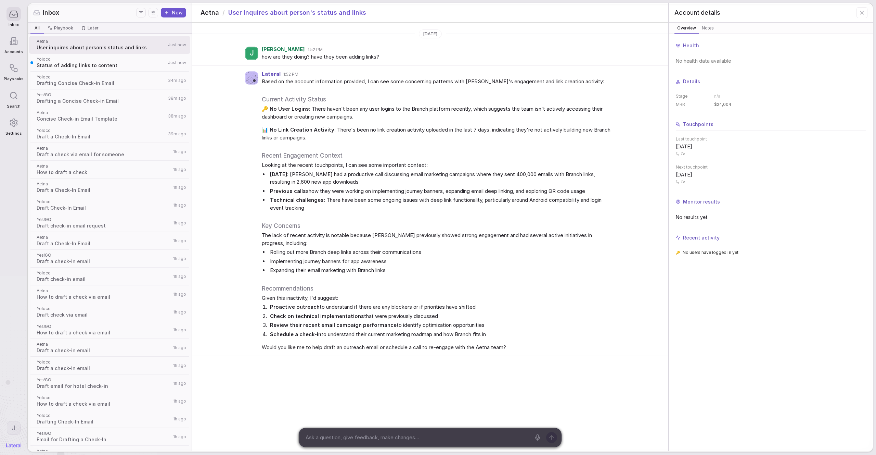
click at [344, 174] on li "[DATE] : [PERSON_NAME] had a productive call discussing email marketing campaig…" at bounding box center [441, 177] width 344 height 15
click at [367, 174] on li "[DATE] : [PERSON_NAME] had a productive call discussing email marketing campaig…" at bounding box center [441, 177] width 344 height 15
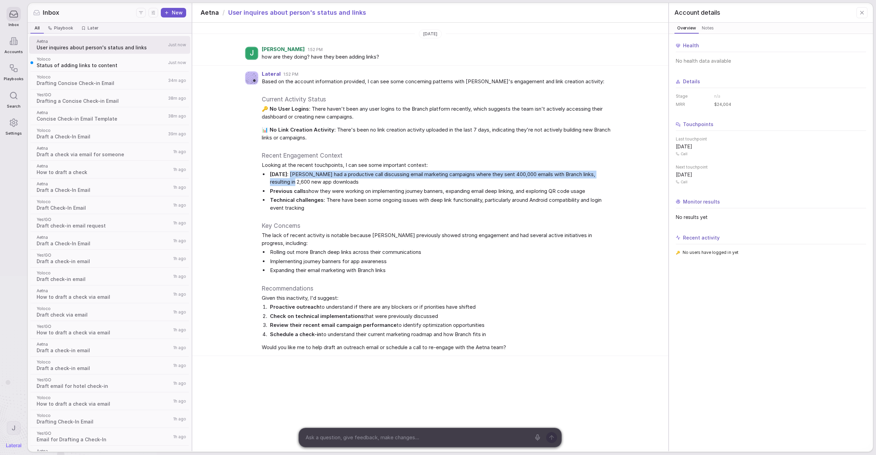
click at [315, 178] on li "[DATE] : [PERSON_NAME] had a productive call discussing email marketing campaig…" at bounding box center [441, 177] width 344 height 15
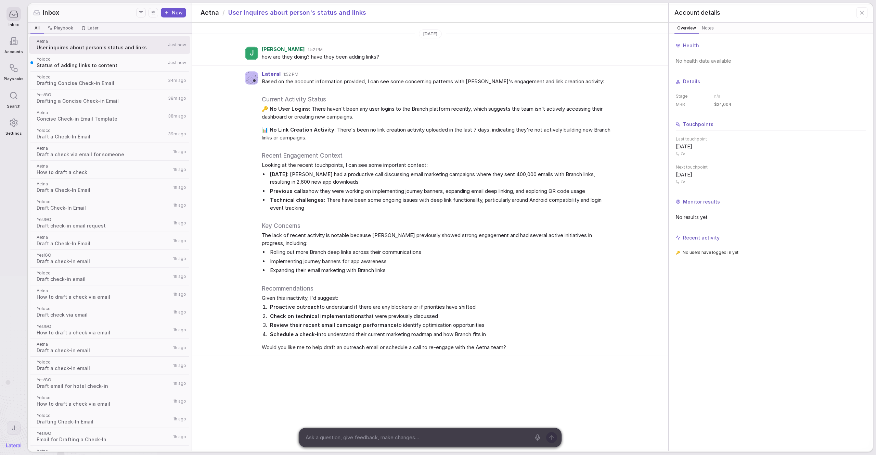
drag, startPoint x: 289, startPoint y: 174, endPoint x: 288, endPoint y: 182, distance: 8.4
click at [287, 175] on strong "[DATE]" at bounding box center [278, 174] width 17 height 7
drag, startPoint x: 270, startPoint y: 184, endPoint x: 296, endPoint y: 184, distance: 26.0
click at [285, 184] on li "[DATE] : [PERSON_NAME] had a productive call discussing email marketing campaig…" at bounding box center [441, 177] width 344 height 15
drag, startPoint x: 297, startPoint y: 183, endPoint x: 305, endPoint y: 183, distance: 7.5
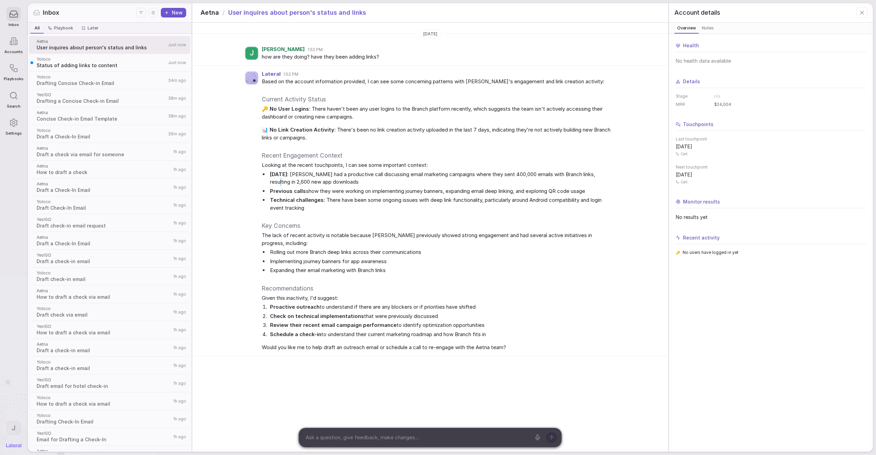
click at [306, 182] on li "[DATE] : [PERSON_NAME] had a productive call discussing email marketing campaig…" at bounding box center [441, 177] width 344 height 15
click at [273, 195] on ul "[DATE] : [PERSON_NAME] had a productive call discussing email marketing campaig…" at bounding box center [437, 190] width 350 height 41
drag, startPoint x: 284, startPoint y: 252, endPoint x: 314, endPoint y: 253, distance: 29.4
click at [305, 253] on li "Rolling out more Branch deep links across their communications" at bounding box center [441, 252] width 344 height 8
click at [314, 253] on li "Rolling out more Branch deep links across their communications" at bounding box center [441, 252] width 344 height 8
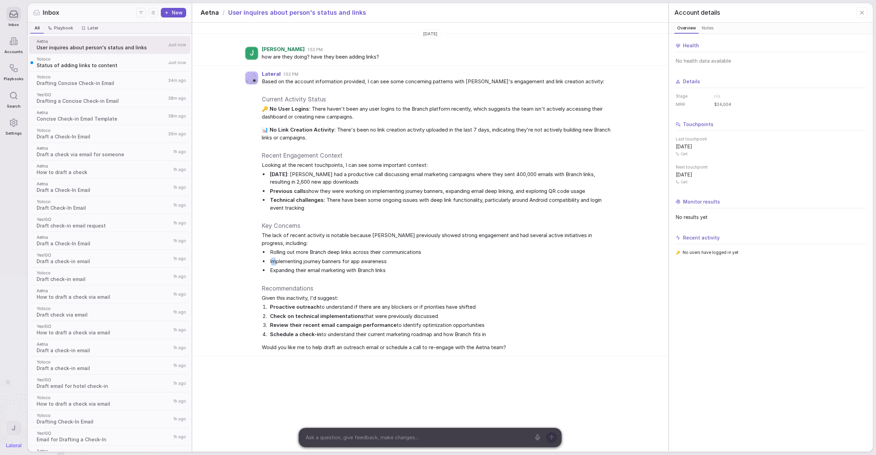
drag, startPoint x: 272, startPoint y: 261, endPoint x: 284, endPoint y: 263, distance: 12.1
click at [287, 261] on li "Implementing journey banners for app awareness" at bounding box center [441, 261] width 344 height 8
drag, startPoint x: 280, startPoint y: 273, endPoint x: 280, endPoint y: 277, distance: 3.4
click at [280, 273] on li "Expanding their email marketing with Branch links" at bounding box center [441, 270] width 344 height 8
drag, startPoint x: 272, startPoint y: 295, endPoint x: 344, endPoint y: 282, distance: 73.0
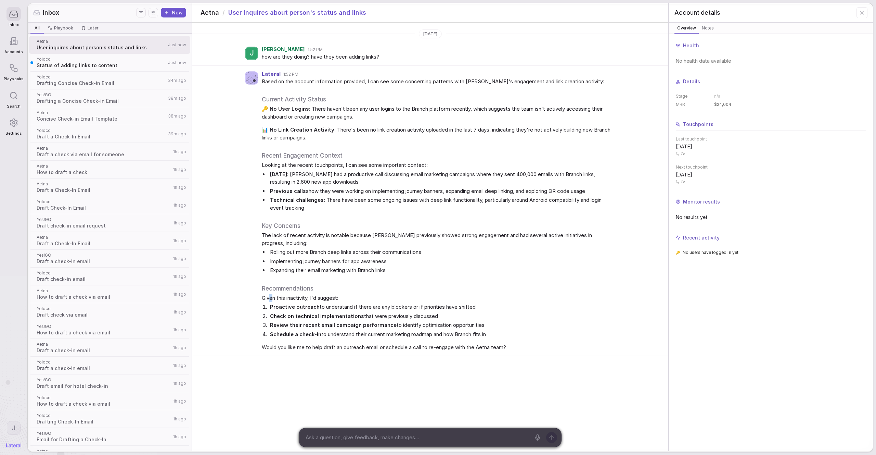
click at [304, 295] on span "Given this inactivity, I'd suggest:" at bounding box center [437, 298] width 350 height 8
click at [350, 283] on div "Based on the account information provided, I can see some concerning patterns w…" at bounding box center [437, 214] width 350 height 273
click at [335, 339] on textarea at bounding box center [417, 437] width 228 height 10
type textarea "yeah schedule a call"
click at [281, 33] on div "[DATE]" at bounding box center [430, 33] width 476 height 9
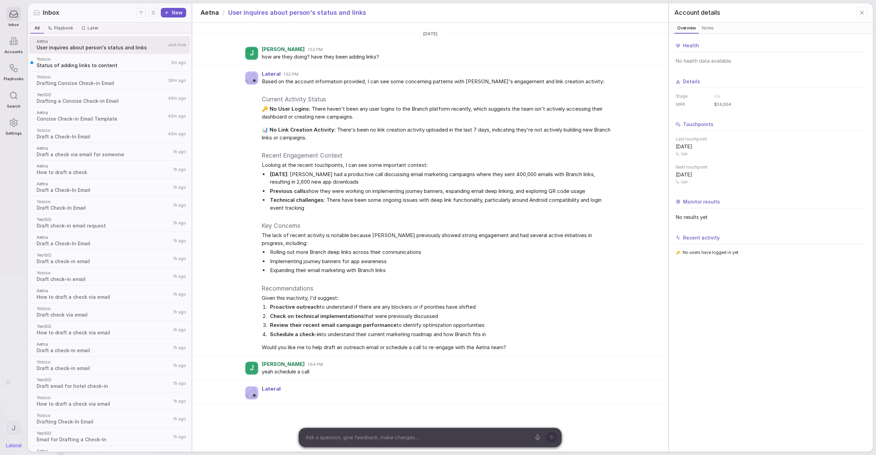
drag, startPoint x: 239, startPoint y: 13, endPoint x: 252, endPoint y: 12, distance: 13.1
click at [252, 12] on span "User inquires about person's status and links" at bounding box center [297, 12] width 138 height 9
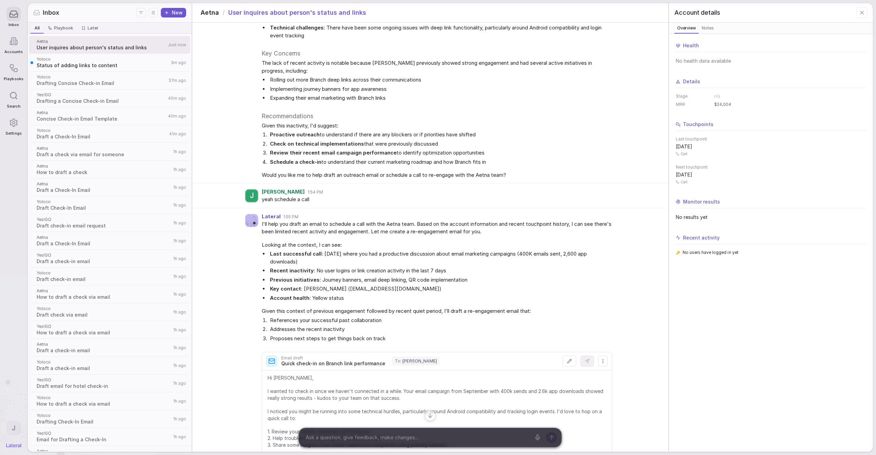
scroll to position [183, 0]
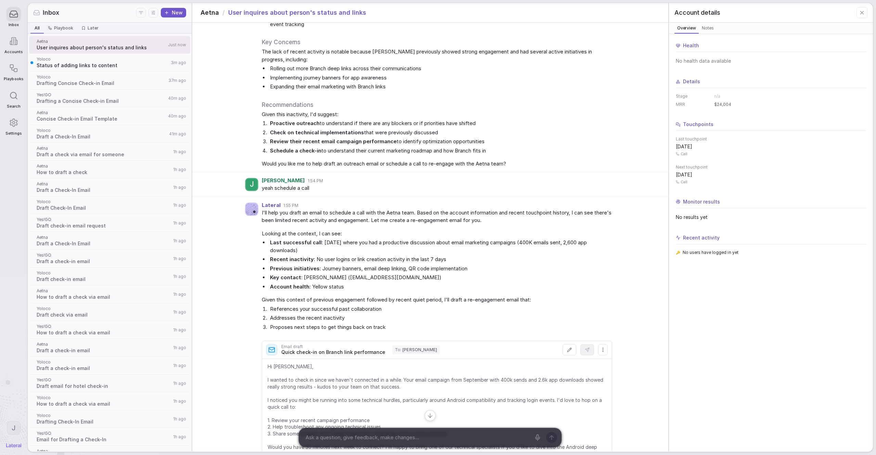
drag, startPoint x: 315, startPoint y: 259, endPoint x: 323, endPoint y: 259, distance: 8.6
click at [320, 259] on li "Recent inactivity : No user logins or link creation activity in the last 7 days" at bounding box center [441, 259] width 344 height 8
click at [323, 259] on li "Recent inactivity : No user logins or link creation activity in the last 7 days" at bounding box center [441, 259] width 344 height 8
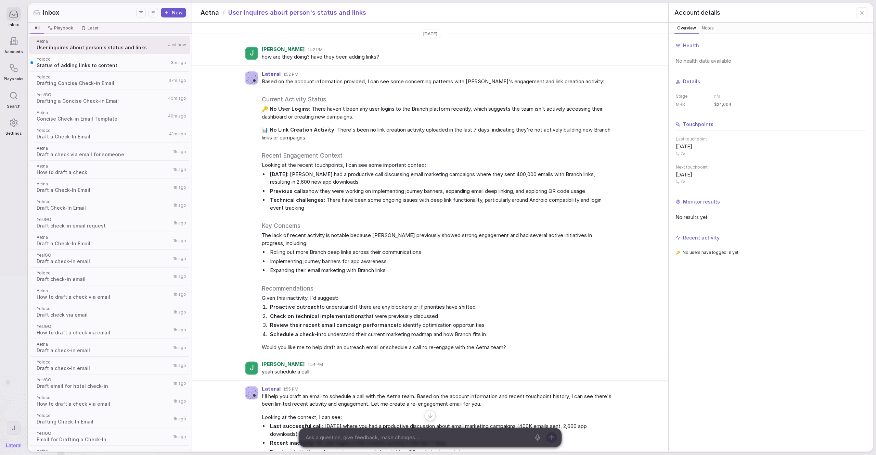
click at [227, 134] on div "Lateral 1:52 PM Based on the account information provided, I can see some conce…" at bounding box center [430, 211] width 476 height 290
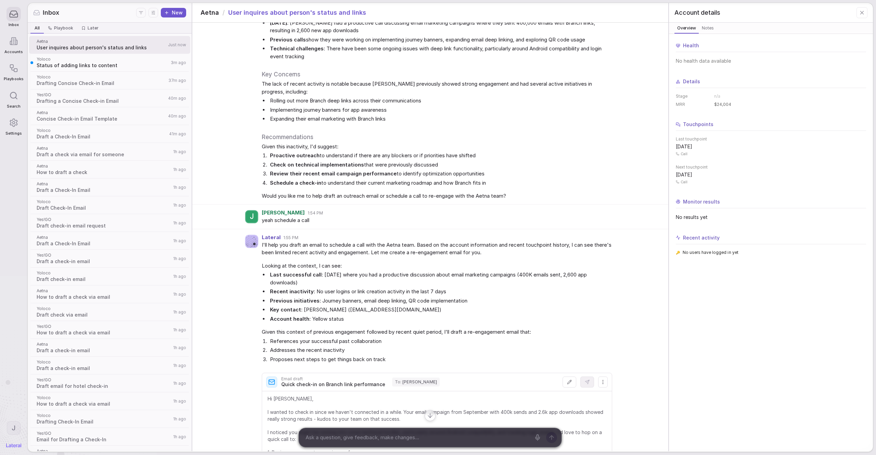
scroll to position [174, 0]
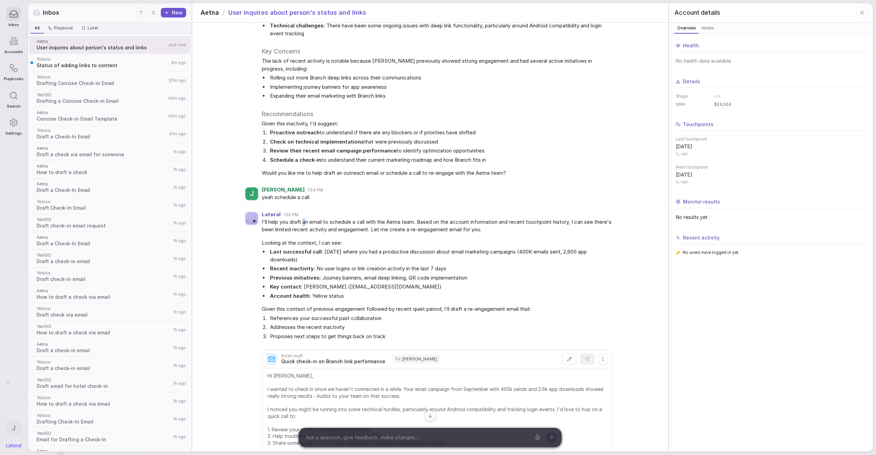
click at [346, 218] on span "I'll help you draft an email to schedule a call with the Aetna team. Based on t…" at bounding box center [437, 225] width 350 height 15
drag, startPoint x: 299, startPoint y: 229, endPoint x: 321, endPoint y: 229, distance: 21.2
click at [316, 229] on span "I'll help you draft an email to schedule a call with the Aetna team. Based on t…" at bounding box center [437, 225] width 350 height 15
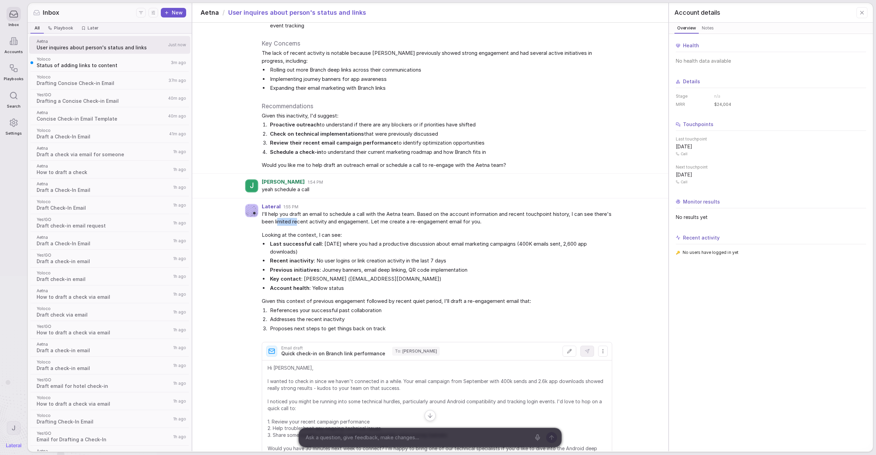
scroll to position [185, 0]
click at [411, 219] on span "I'll help you draft an email to schedule a call with the Aetna team. Based on t…" at bounding box center [437, 214] width 350 height 15
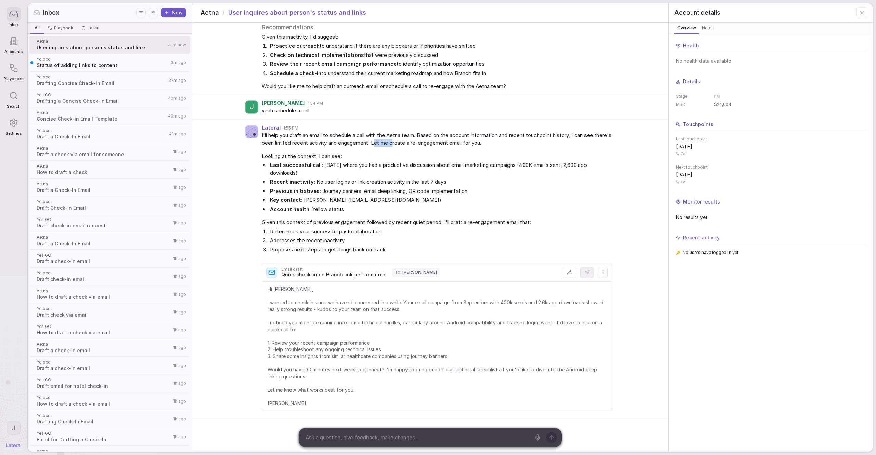
scroll to position [266, 0]
drag, startPoint x: 358, startPoint y: 157, endPoint x: 332, endPoint y: 157, distance: 26.4
click at [358, 161] on li "Last successful call : [DATE] where you had a productive discussion about email…" at bounding box center [441, 168] width 344 height 15
drag, startPoint x: 348, startPoint y: 159, endPoint x: 375, endPoint y: 160, distance: 27.4
click at [359, 161] on li "Last successful call : [DATE] where you had a productive discussion about email…" at bounding box center [441, 168] width 344 height 15
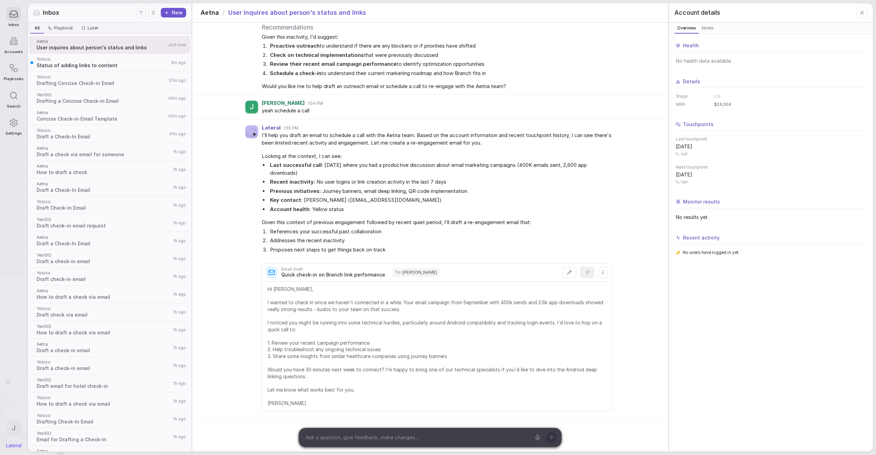
click at [263, 211] on div "I'll help you draft an email to schedule a call with the Aetna team. Based on t…" at bounding box center [437, 194] width 350 height 126
drag, startPoint x: 263, startPoint y: 217, endPoint x: 313, endPoint y: 218, distance: 49.7
click at [278, 218] on span "Given this context of previous engagement followed by recent quiet period, I'll…" at bounding box center [437, 222] width 350 height 8
click at [334, 218] on span "Given this context of previous engagement followed by recent quiet period, I'll…" at bounding box center [437, 222] width 350 height 8
drag, startPoint x: 265, startPoint y: 227, endPoint x: 276, endPoint y: 227, distance: 11.0
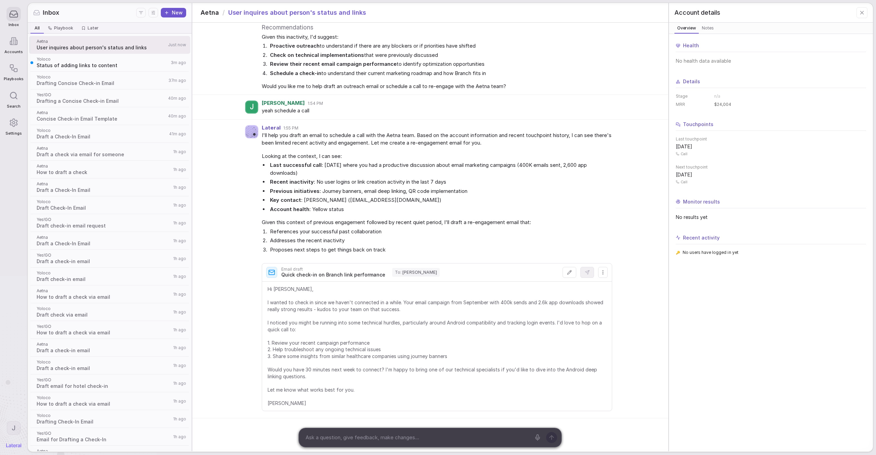
click at [269, 228] on li "References your successful past collaboration" at bounding box center [441, 232] width 344 height 8
click at [275, 301] on span "Hi [PERSON_NAME], I wanted to check in since we haven't connected in a while. Y…" at bounding box center [437, 345] width 339 height 121
click at [367, 339] on textarea at bounding box center [417, 437] width 228 height 10
click at [335, 339] on textarea at bounding box center [417, 437] width 228 height 10
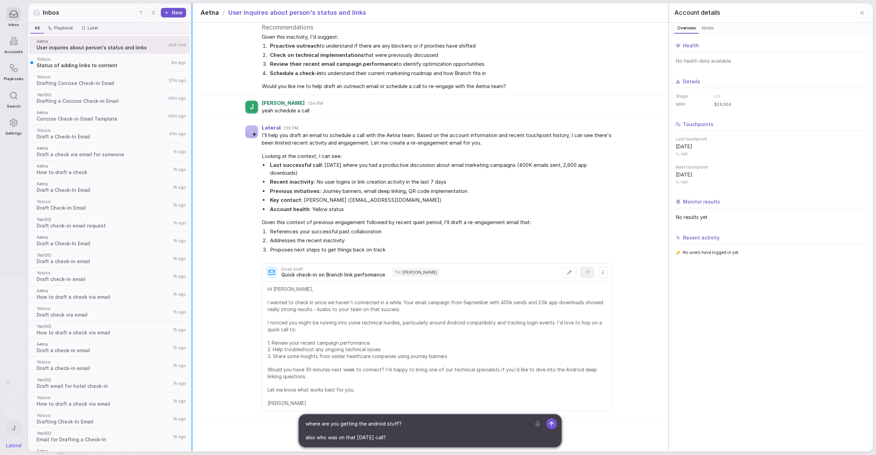
type textarea "where are you getting the android stuff? also who was on that [DATE] call?"
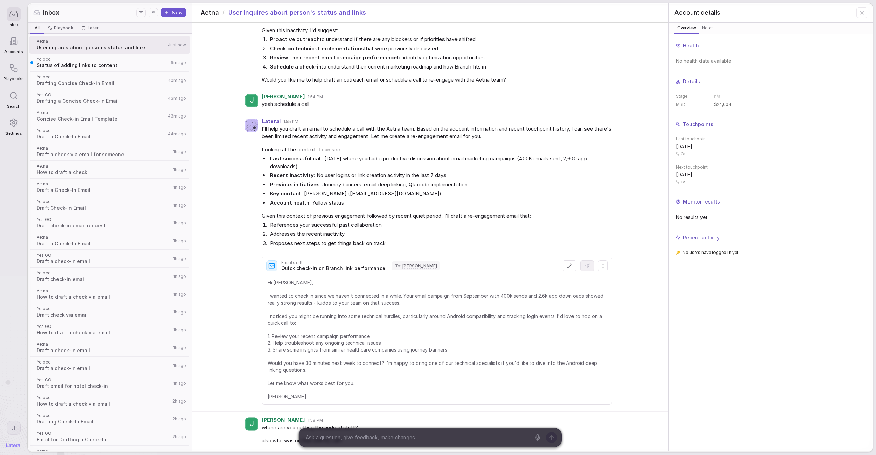
scroll to position [328, 0]
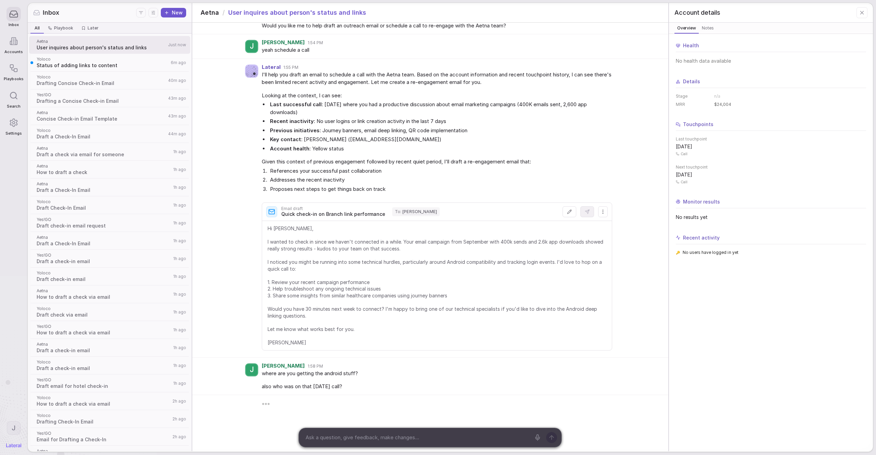
click at [220, 170] on div "Lateral 1:55 PM I'll help you draft an email to schedule a call with the Aetna …" at bounding box center [430, 208] width 476 height 298
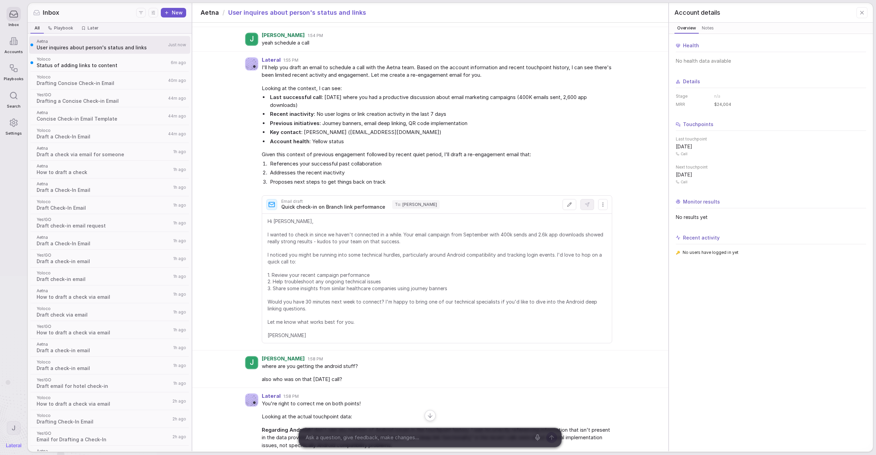
scroll to position [0, 0]
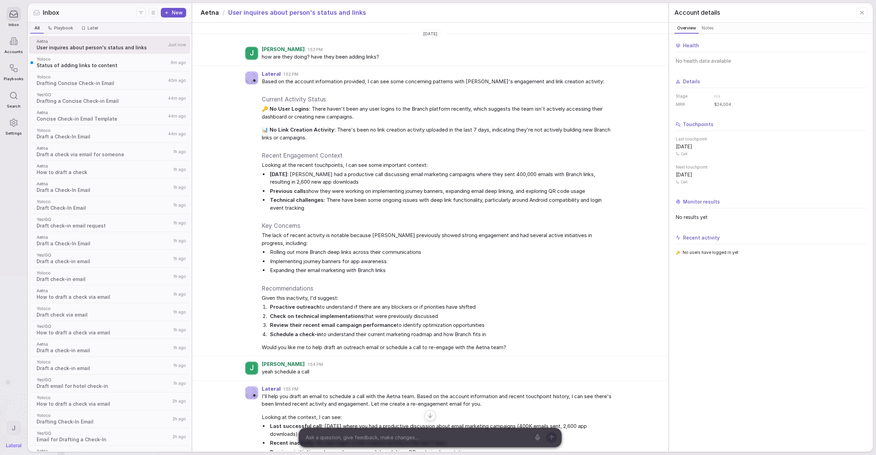
click at [236, 259] on div "Lateral 1:52 PM Based on the account information provided, I can see some conce…" at bounding box center [430, 211] width 476 height 290
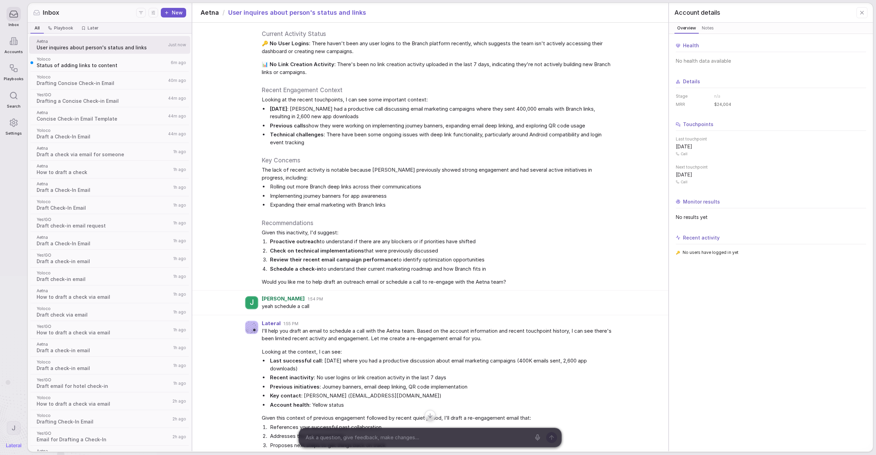
scroll to position [190, 0]
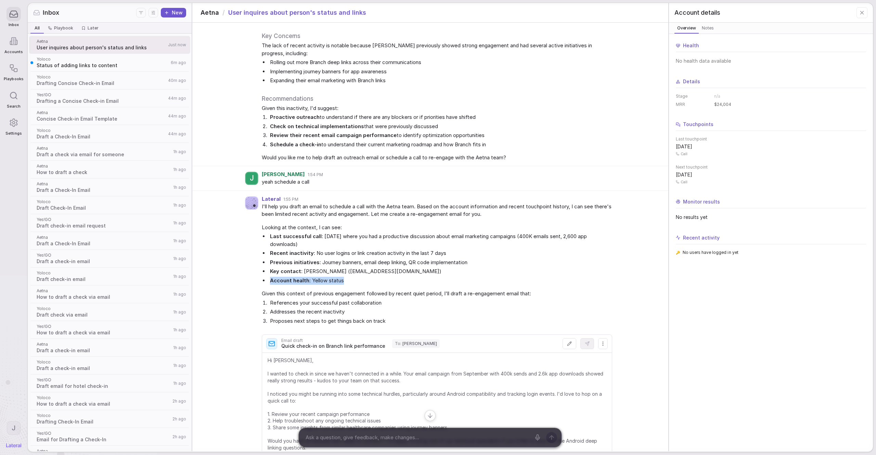
drag, startPoint x: 270, startPoint y: 281, endPoint x: 370, endPoint y: 285, distance: 100.0
click at [370, 285] on div "I'll help you draft an email to schedule a call with the Aetna team. Based on t…" at bounding box center [437, 266] width 350 height 126
copy li "Account health : Yellow status"
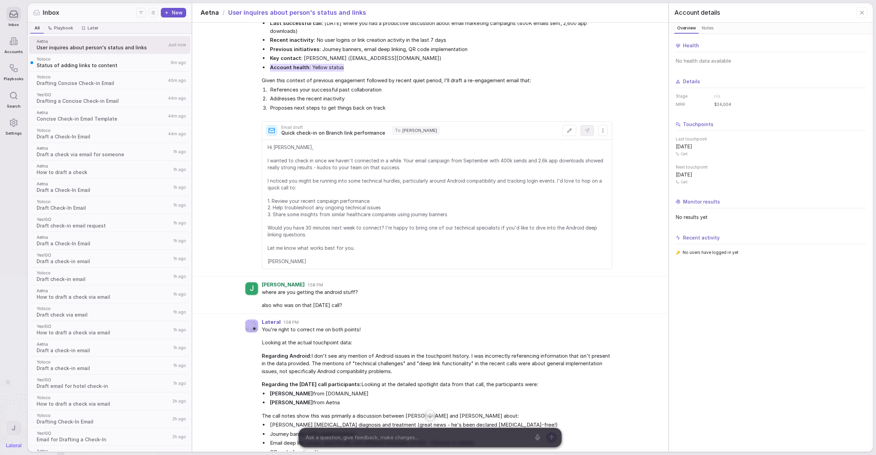
scroll to position [472, 0]
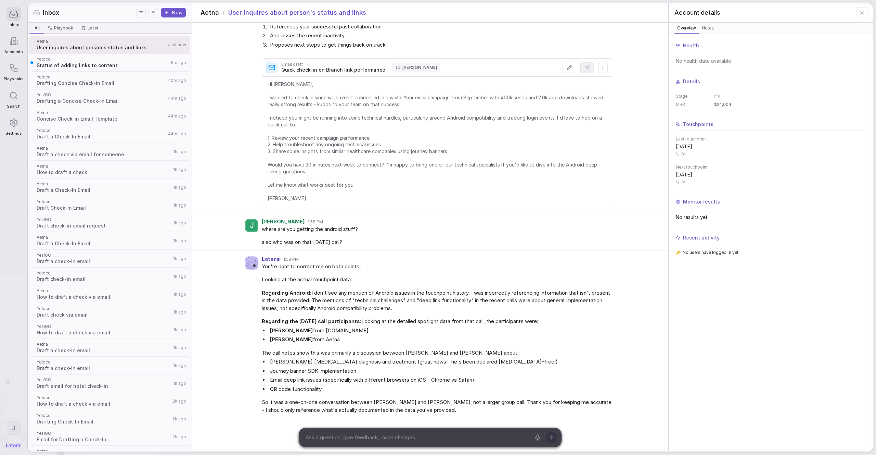
click at [460, 256] on div "Lateral 1:58 PM" at bounding box center [437, 259] width 350 height 6
drag, startPoint x: 349, startPoint y: 300, endPoint x: 360, endPoint y: 299, distance: 11.3
click at [360, 299] on span "Regarding Android: I don't see any mention of Android issues in the touchpoint …" at bounding box center [437, 300] width 350 height 23
click at [360, 301] on span "Regarding Android: I don't see any mention of Android issues in the touchpoint …" at bounding box center [437, 300] width 350 height 23
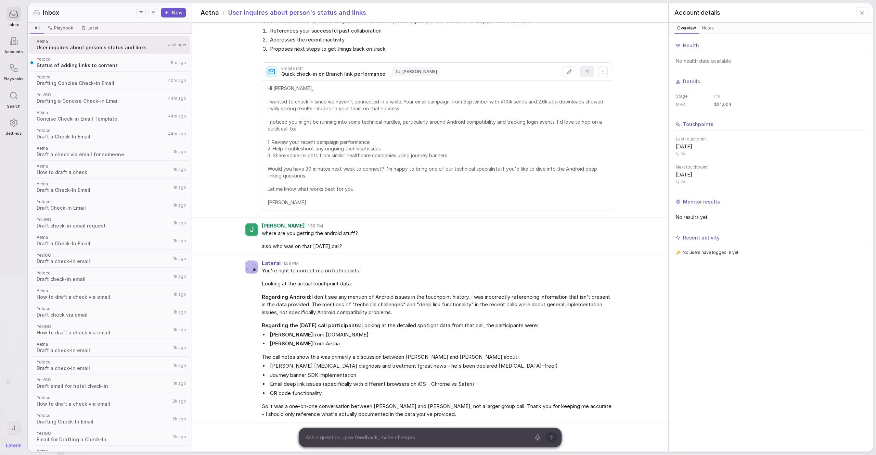
scroll to position [465, 0]
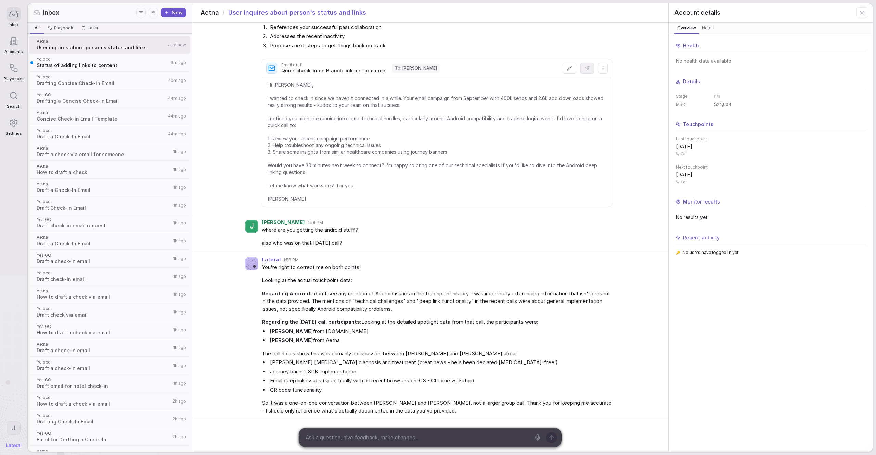
click at [251, 150] on div "Lateral 1:55 PM I'll help you draft an email to schedule a call with the Aetna …" at bounding box center [430, 64] width 476 height 298
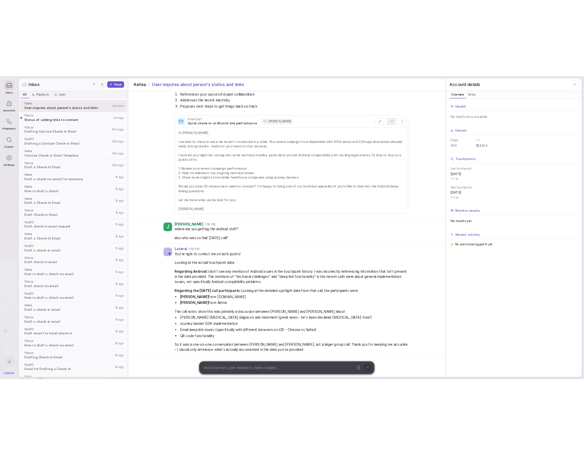
scroll to position [472, 0]
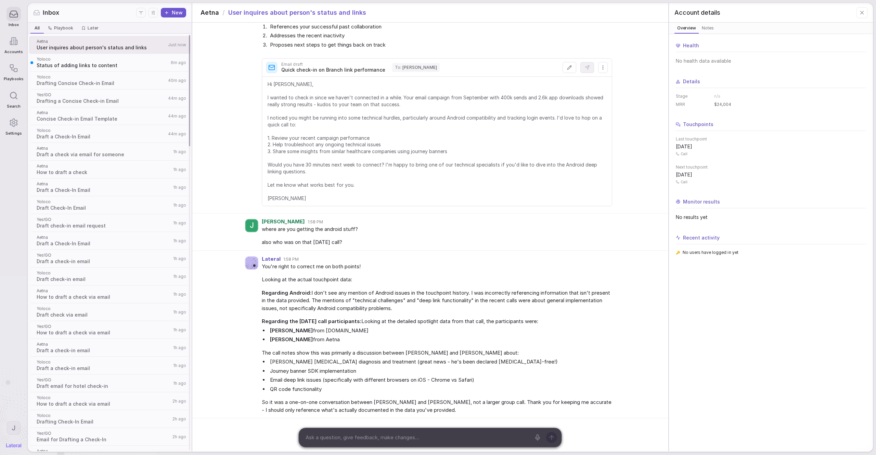
click at [134, 68] on span "Status of adding links to content" at bounding box center [103, 65] width 132 height 7
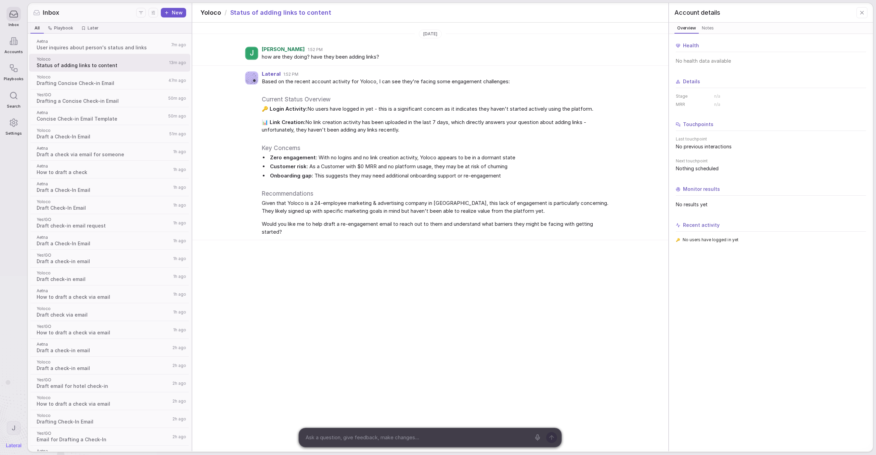
click at [355, 319] on div "[DATE] J [PERSON_NAME] 1:52 PM how are they doing? have they been adding links?…" at bounding box center [430, 237] width 476 height 428
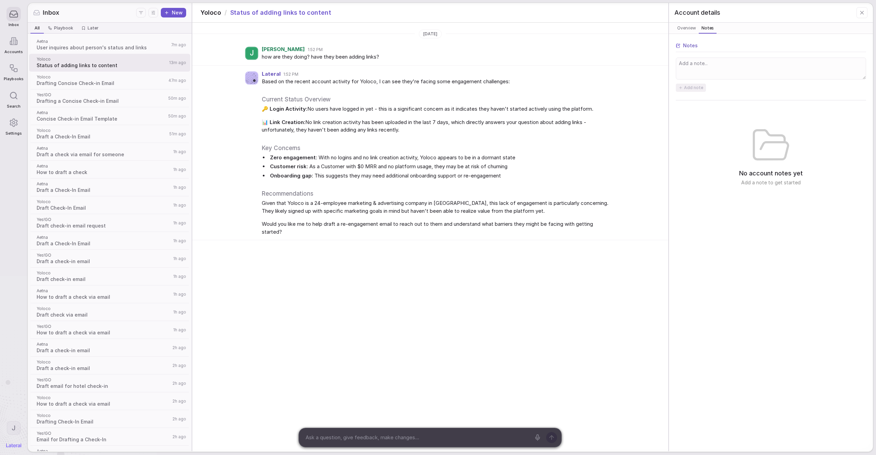
click at [591, 30] on button "Notes Notes" at bounding box center [708, 28] width 18 height 11
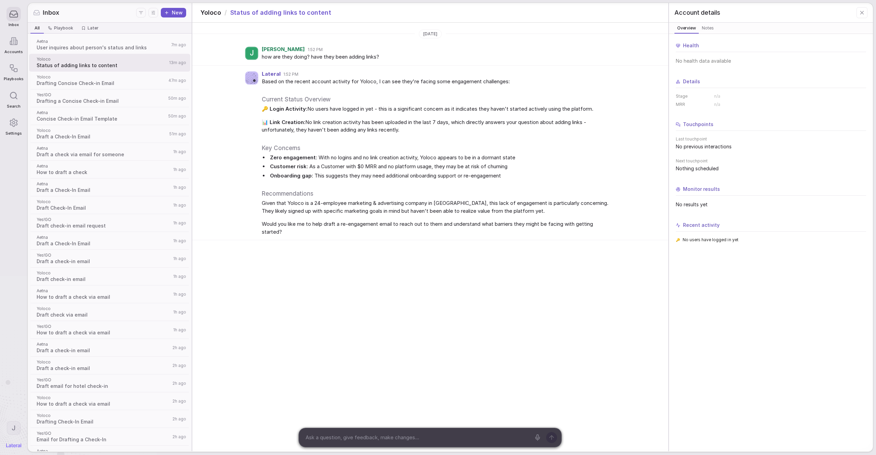
click at [591, 30] on span "Overview" at bounding box center [687, 28] width 22 height 7
click at [591, 30] on span "Notes" at bounding box center [708, 28] width 15 height 7
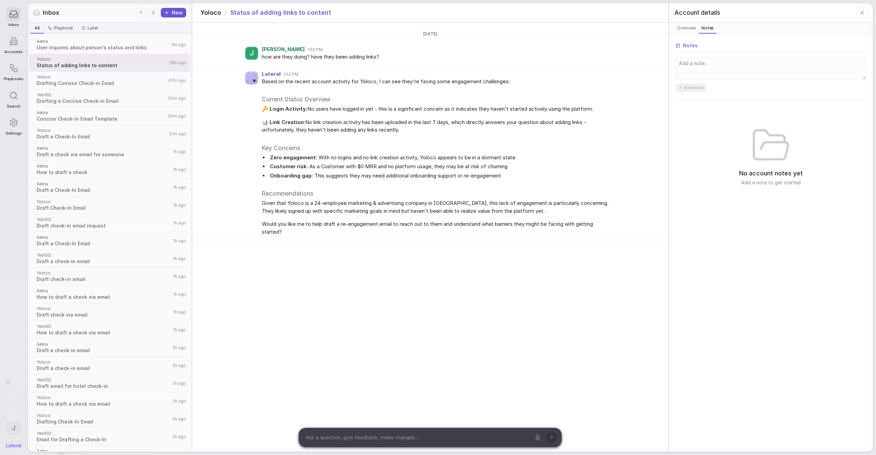
drag, startPoint x: 563, startPoint y: 84, endPoint x: 598, endPoint y: 76, distance: 35.6
click at [563, 84] on span "Based on the recent account activity for Yoloco, I can see they're facing some …" at bounding box center [437, 82] width 350 height 8
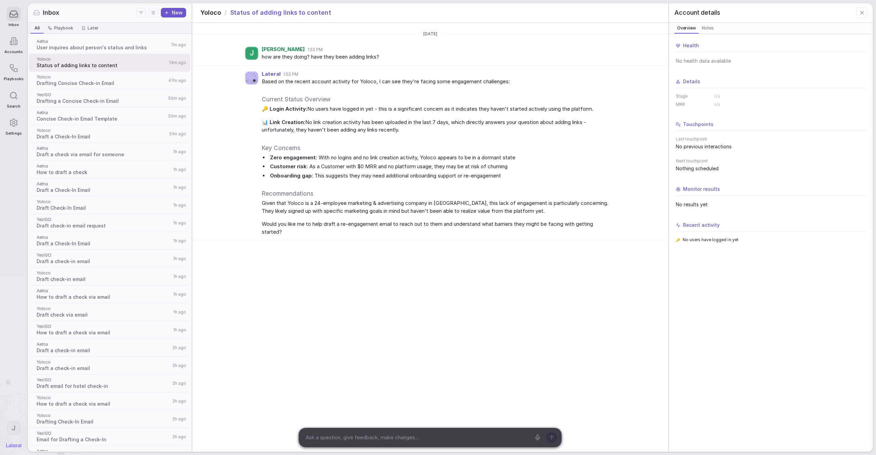
click at [591, 27] on span "Overview" at bounding box center [687, 28] width 22 height 7
click at [591, 29] on span "Notes" at bounding box center [708, 28] width 15 height 7
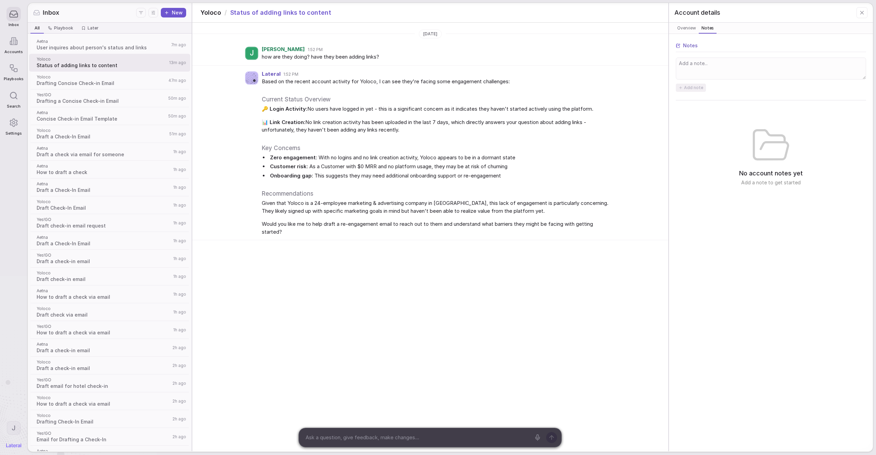
drag, startPoint x: 694, startPoint y: 29, endPoint x: 680, endPoint y: 29, distance: 14.0
click at [591, 29] on span "Overview" at bounding box center [687, 28] width 22 height 7
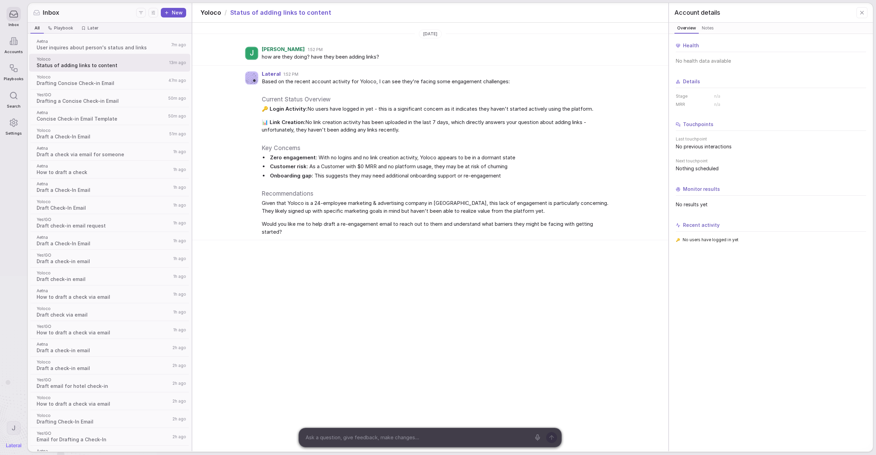
click at [591, 27] on span "Notes" at bounding box center [708, 28] width 15 height 7
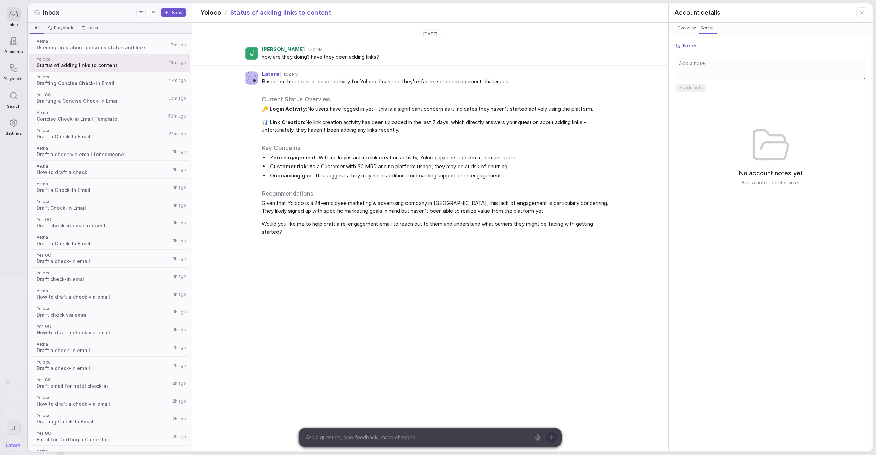
drag, startPoint x: 689, startPoint y: 27, endPoint x: 693, endPoint y: 27, distance: 3.4
click at [591, 27] on span "Overview" at bounding box center [687, 28] width 22 height 7
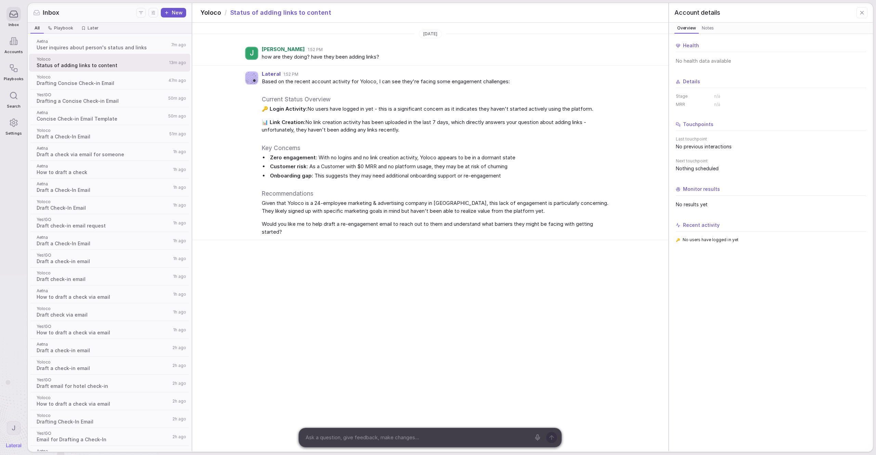
click at [591, 29] on span "Notes" at bounding box center [708, 28] width 15 height 7
drag, startPoint x: 694, startPoint y: 30, endPoint x: 709, endPoint y: 29, distance: 14.4
click at [591, 30] on span "Overview" at bounding box center [687, 28] width 22 height 7
click at [591, 14] on icon at bounding box center [862, 13] width 6 height 6
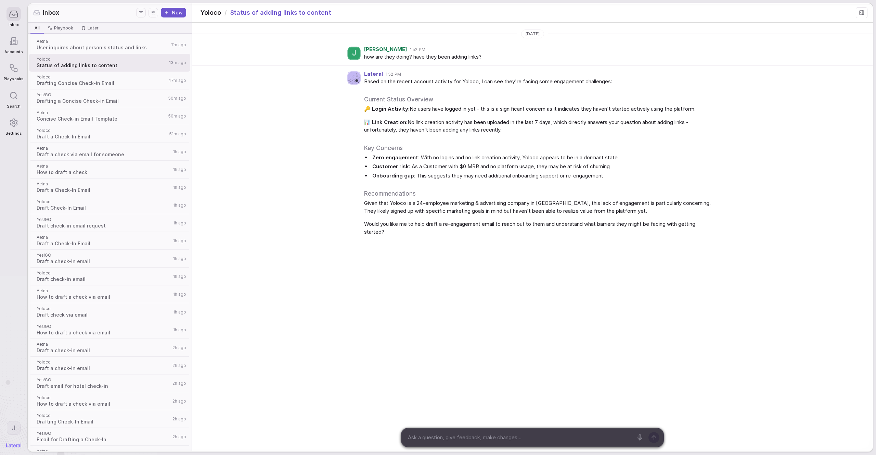
drag, startPoint x: 506, startPoint y: 58, endPoint x: 495, endPoint y: 63, distance: 12.1
click at [505, 59] on span "how are they doing? have they been adding links?" at bounding box center [539, 57] width 350 height 8
click at [265, 186] on div "Lateral 1:52 PM Based on the recent account activity for Yoloco, I can see they…" at bounding box center [532, 153] width 681 height 175
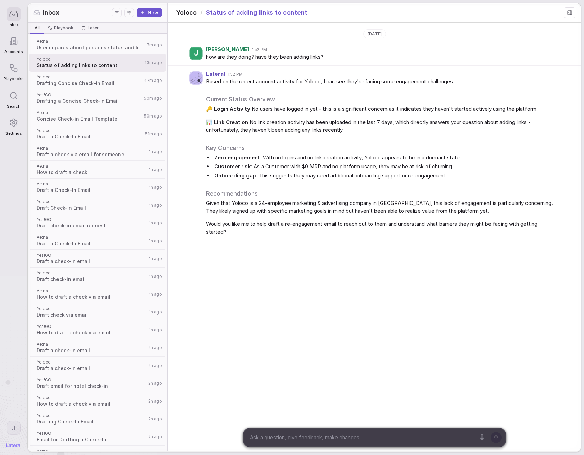
click at [234, 283] on div "[DATE] J [PERSON_NAME] 1:52 PM how are they doing? have they been adding links?…" at bounding box center [374, 237] width 413 height 428
